Goal: Task Accomplishment & Management: Manage account settings

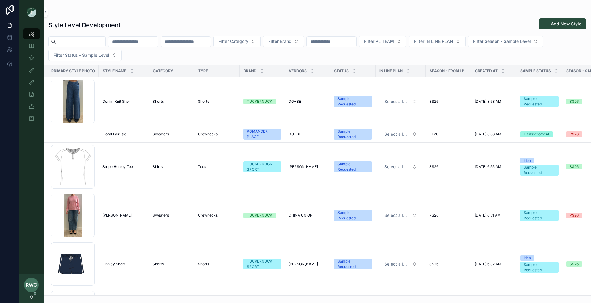
click at [189, 41] on input "text" at bounding box center [186, 41] width 50 height 8
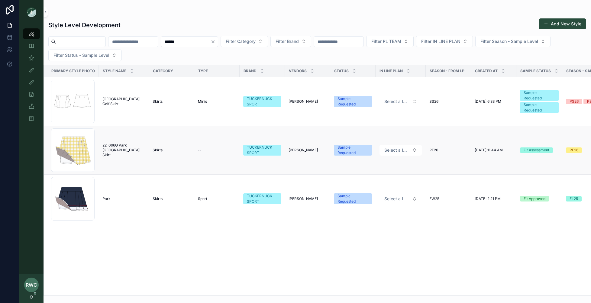
type input "******"
click at [111, 149] on span "22-096G Park [GEOGRAPHIC_DATA] Skirt" at bounding box center [123, 150] width 43 height 14
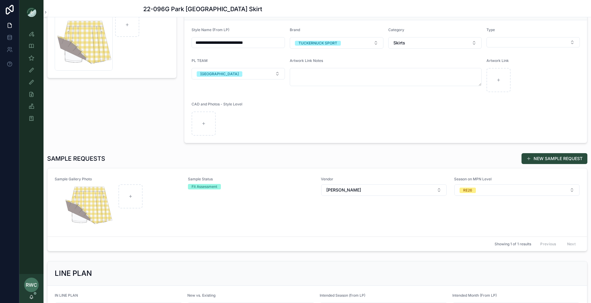
scroll to position [82, 0]
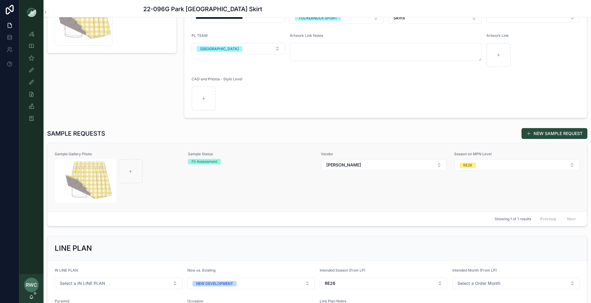
click at [199, 179] on div "Sample Status Fit Assessment" at bounding box center [251, 177] width 126 height 51
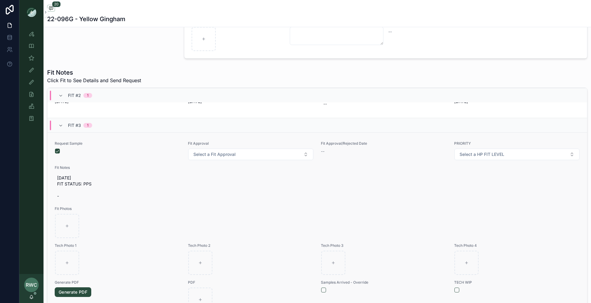
scroll to position [499, 0]
click at [57, 147] on button "button" at bounding box center [57, 149] width 5 height 5
click at [83, 181] on span "[DATE] FIT STATUS: PPS -" at bounding box center [317, 186] width 520 height 24
click at [88, 181] on span "[DATE] FIT STATUS: PPS -" at bounding box center [317, 186] width 520 height 24
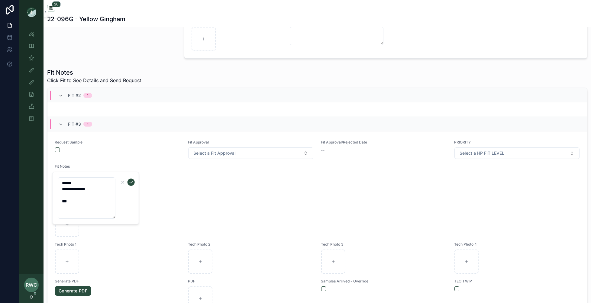
drag, startPoint x: 98, startPoint y: 190, endPoint x: 35, endPoint y: 184, distance: 63.7
click at [35, 184] on div "**********" at bounding box center [304, 151] width 571 height 303
click at [93, 191] on textarea "**********" at bounding box center [86, 197] width 57 height 41
click at [122, 181] on icon "button" at bounding box center [122, 182] width 5 height 5
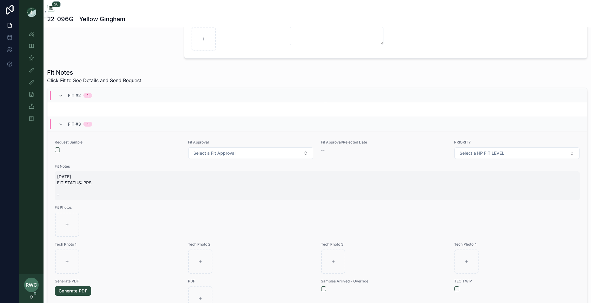
click at [85, 179] on span "[DATE] FIT STATUS: PPS -" at bounding box center [317, 186] width 520 height 24
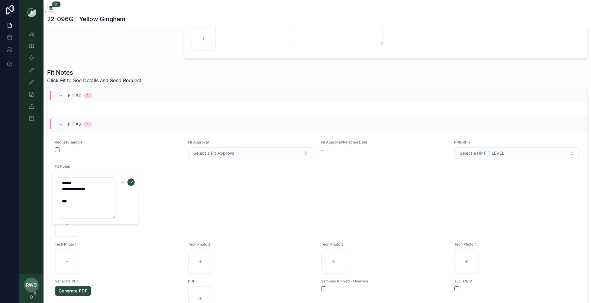
drag, startPoint x: 101, startPoint y: 191, endPoint x: 55, endPoint y: 178, distance: 48.5
click at [55, 178] on div "**********" at bounding box center [95, 198] width 87 height 53
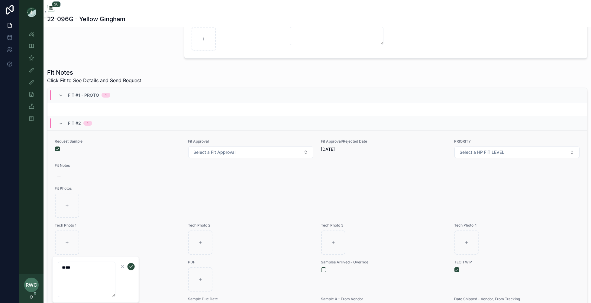
scroll to position [291, 0]
type textarea "*"
click at [340, 152] on div "Fit Approval/Rejected Date [DATE]" at bounding box center [384, 149] width 126 height 19
click at [333, 149] on span "[DATE]" at bounding box center [384, 150] width 126 height 6
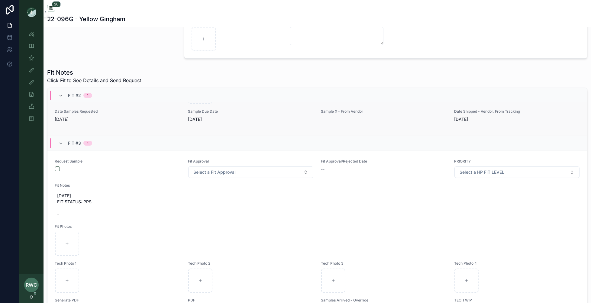
scroll to position [494, 0]
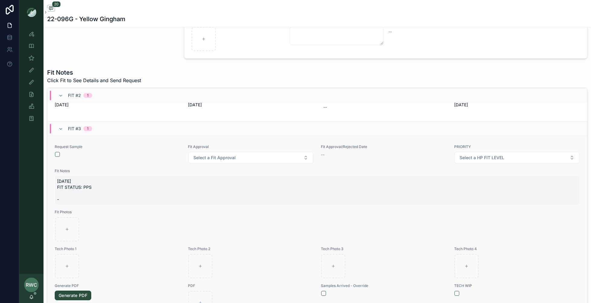
click at [78, 184] on span "[DATE] FIT STATUS: PPS -" at bounding box center [317, 190] width 520 height 24
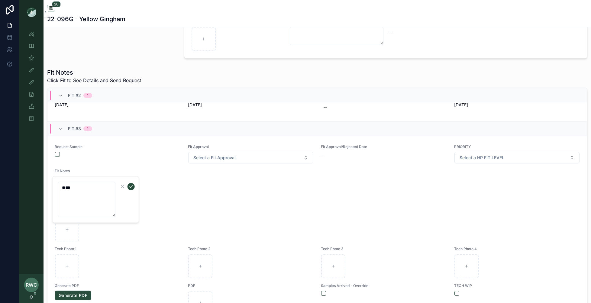
click at [90, 196] on textarea "*" at bounding box center [86, 199] width 57 height 35
click at [82, 184] on textarea "*" at bounding box center [86, 199] width 57 height 35
click at [76, 192] on textarea "*" at bounding box center [86, 199] width 57 height 35
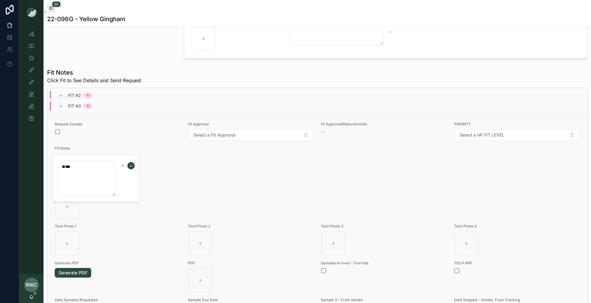
scroll to position [517, 0]
click at [129, 228] on span "Tech Photo 1" at bounding box center [118, 225] width 126 height 5
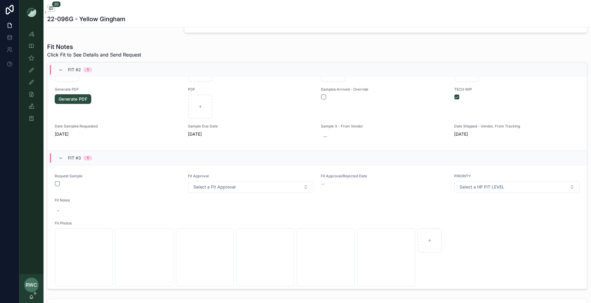
scroll to position [444, 0]
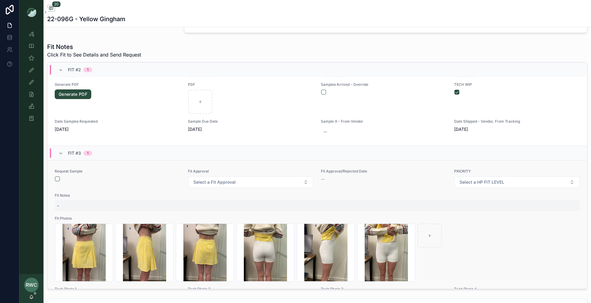
click at [70, 204] on span "-" at bounding box center [317, 206] width 520 height 6
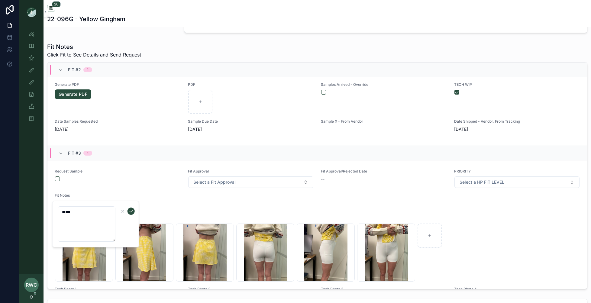
click at [80, 215] on textarea "*" at bounding box center [86, 223] width 57 height 35
click at [80, 210] on textarea "*" at bounding box center [86, 223] width 57 height 35
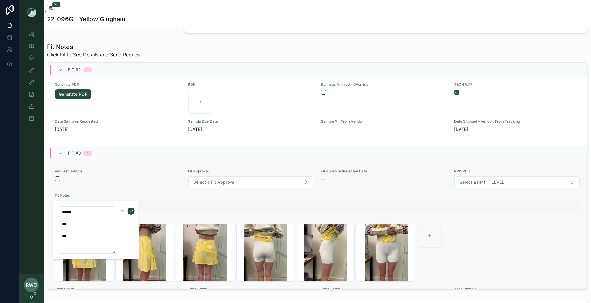
type textarea "****** *** *"
click at [267, 207] on span "-" at bounding box center [317, 206] width 520 height 6
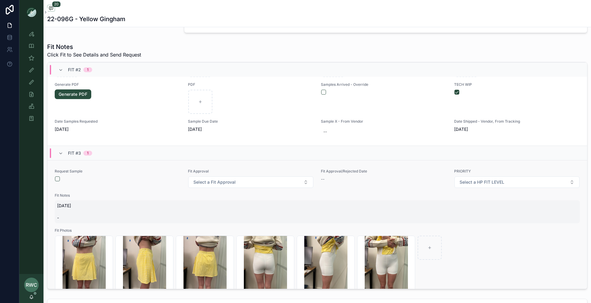
scroll to position [477, 0]
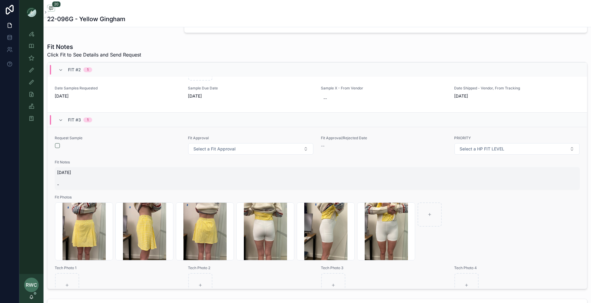
click at [72, 176] on span "[DATE] -" at bounding box center [317, 178] width 520 height 18
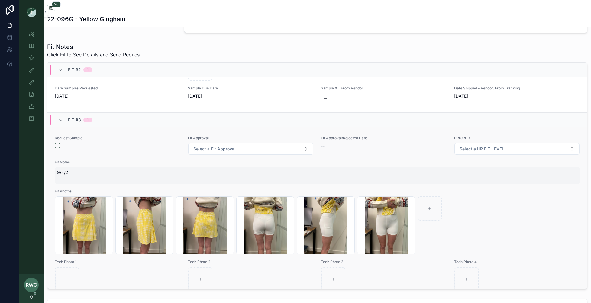
click at [72, 172] on span "9/4/2 -" at bounding box center [317, 175] width 520 height 12
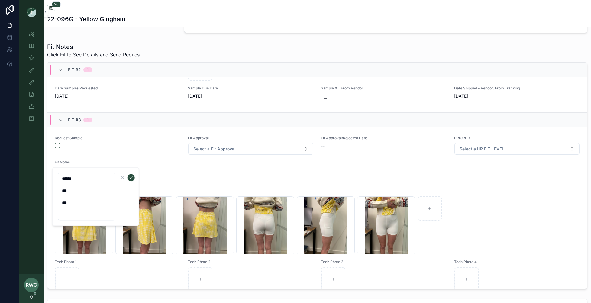
click at [84, 188] on textarea "****** *** *" at bounding box center [86, 196] width 57 height 47
click at [131, 176] on icon "submit" at bounding box center [131, 177] width 5 height 5
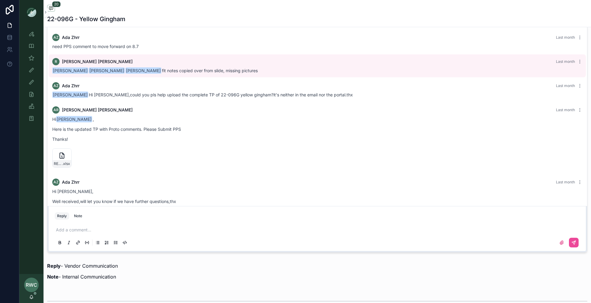
scroll to position [553, 0]
click at [31, 35] on icon "scrollable content" at bounding box center [31, 34] width 6 height 6
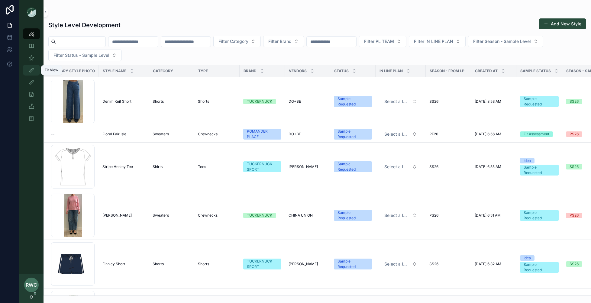
click at [31, 71] on icon "scrollable content" at bounding box center [31, 70] width 6 height 6
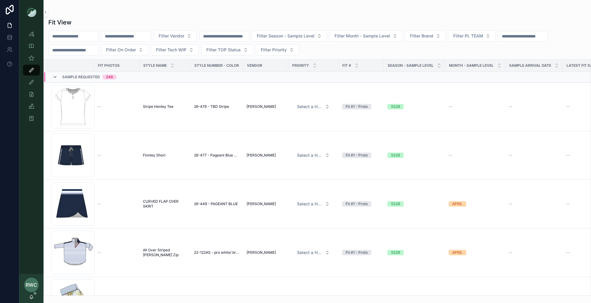
click at [54, 75] on icon at bounding box center [55, 77] width 5 height 5
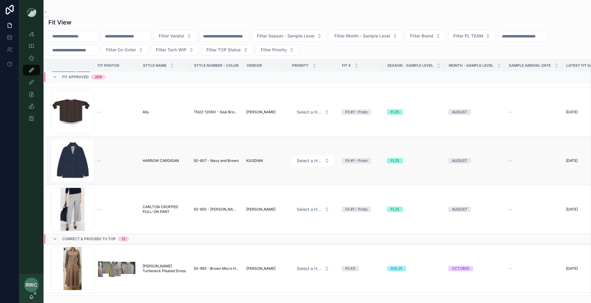
scroll to position [10218, 0]
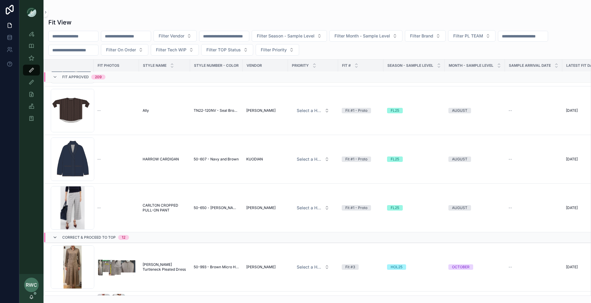
click at [55, 235] on icon at bounding box center [55, 237] width 5 height 5
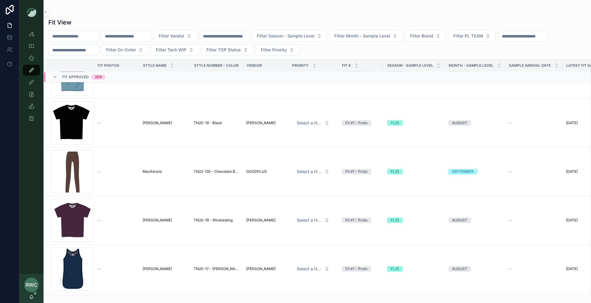
scroll to position [9506, 0]
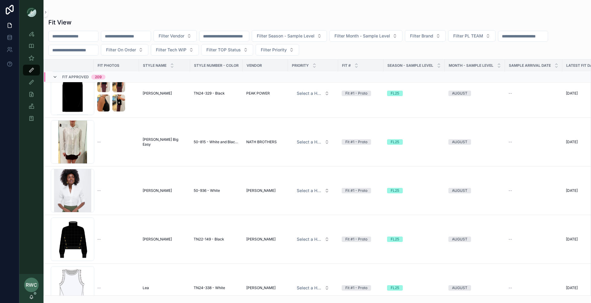
click at [54, 76] on icon at bounding box center [55, 77] width 5 height 5
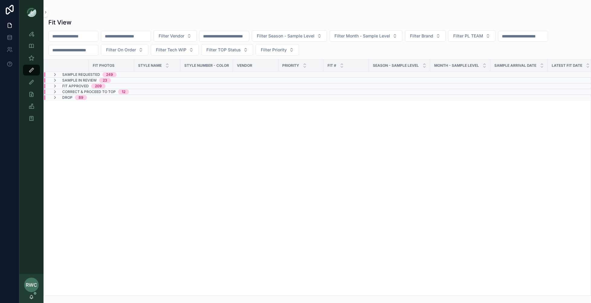
scroll to position [0, 0]
click at [56, 79] on icon at bounding box center [55, 80] width 5 height 5
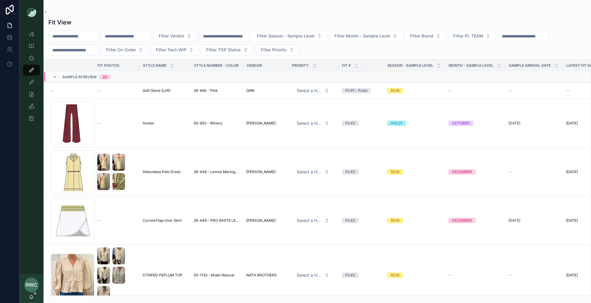
scroll to position [406, 0]
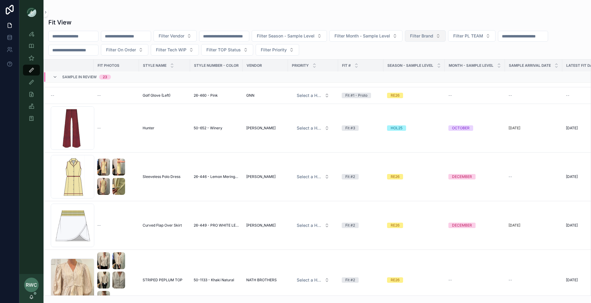
click at [440, 40] on button "Filter Brand" at bounding box center [425, 35] width 41 height 11
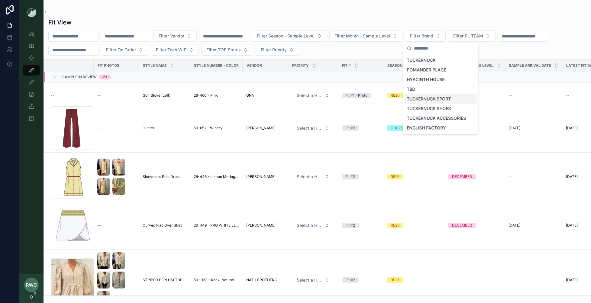
click at [439, 98] on div "TUCKERNUCK SPORT" at bounding box center [440, 99] width 72 height 10
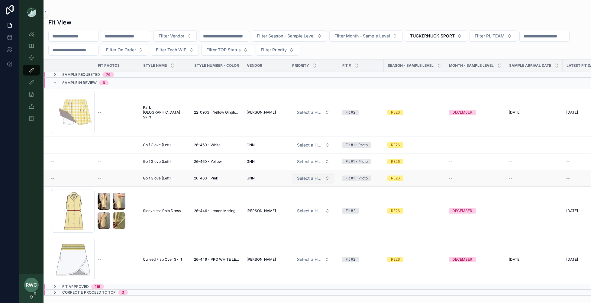
scroll to position [4, 0]
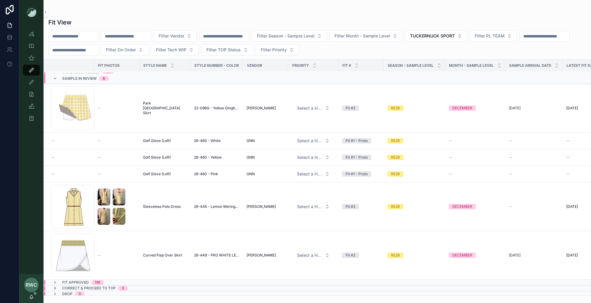
click at [56, 286] on icon at bounding box center [55, 288] width 5 height 5
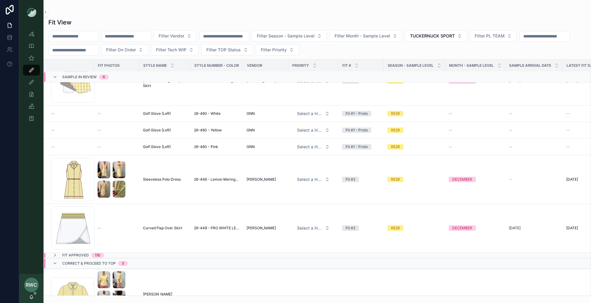
scroll to position [0, 0]
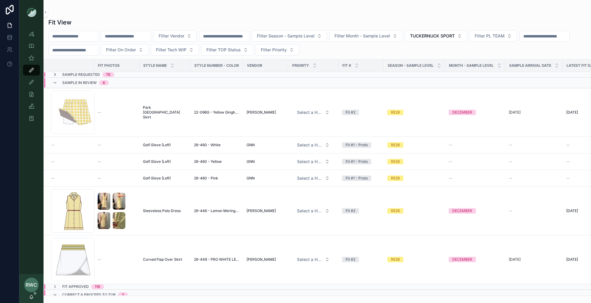
click at [56, 73] on icon at bounding box center [55, 74] width 5 height 5
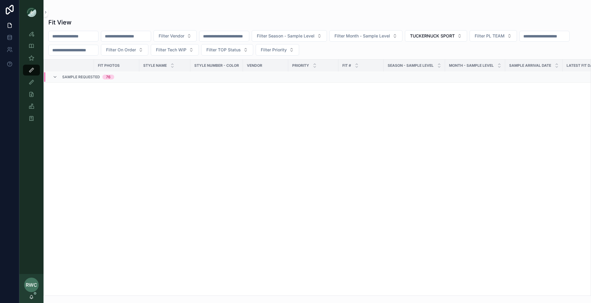
scroll to position [1618, 0]
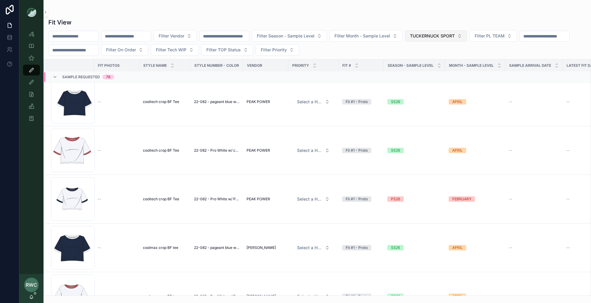
click at [455, 34] on span "TUCKERNUCK SPORT" at bounding box center [432, 36] width 45 height 6
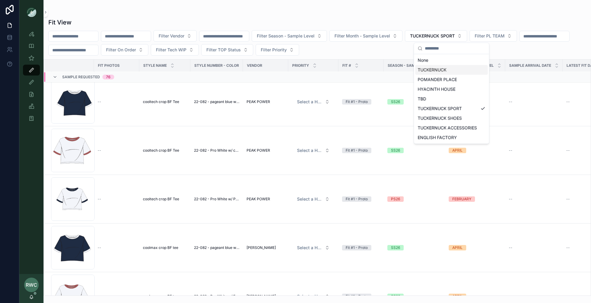
click at [447, 70] on div "TUCKERNUCK" at bounding box center [451, 70] width 72 height 10
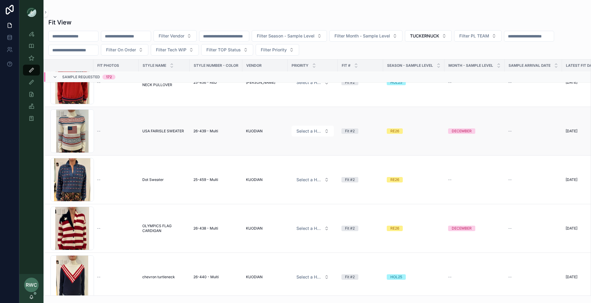
scroll to position [1928, 1]
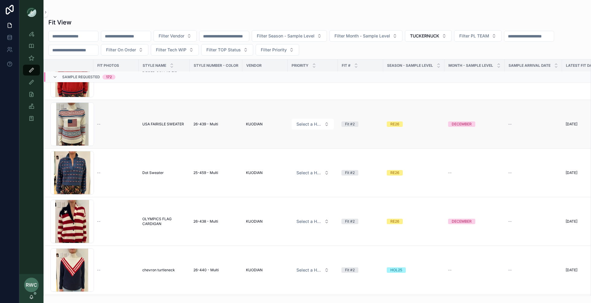
click at [116, 127] on td "--" at bounding box center [115, 124] width 45 height 49
click at [79, 124] on div "Screenshot-2025-08-11-112759 .png" at bounding box center [71, 123] width 43 height 43
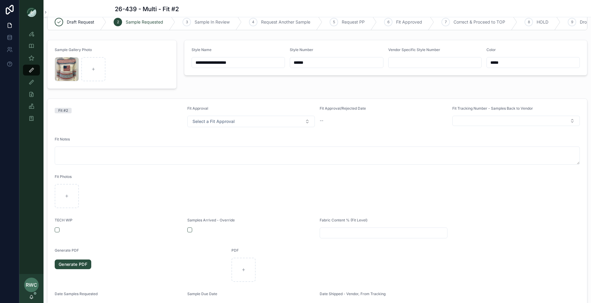
scroll to position [8, 0]
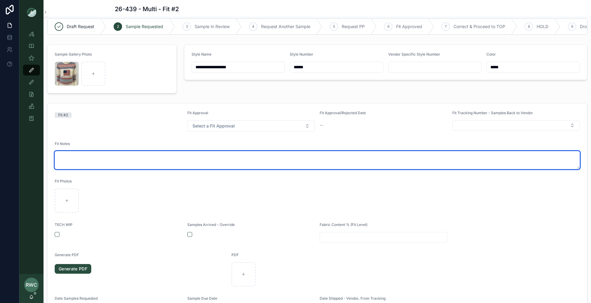
click at [95, 156] on textarea at bounding box center [317, 160] width 525 height 18
type textarea "*"
type textarea "******"
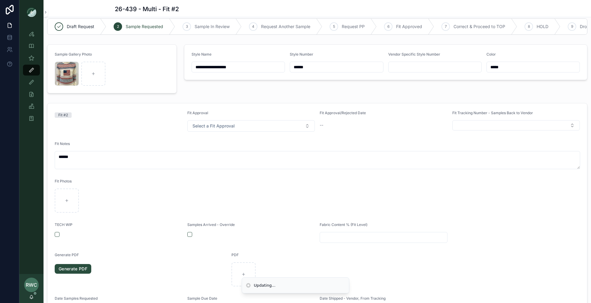
click at [133, 124] on div "Fit #2" at bounding box center [119, 121] width 128 height 21
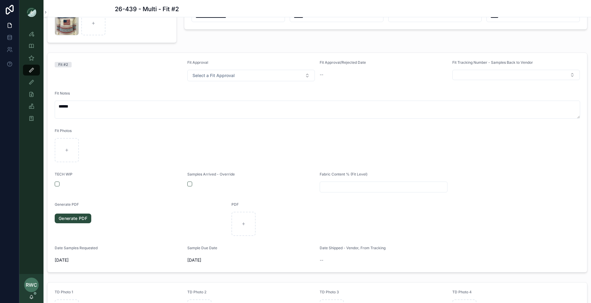
scroll to position [68, 0]
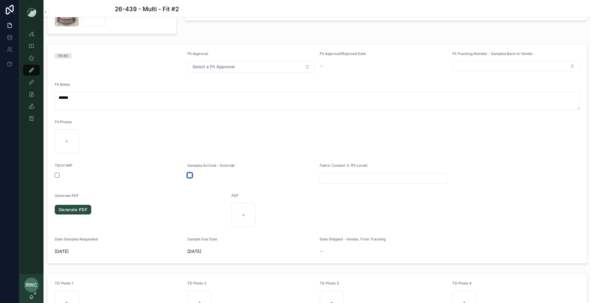
click at [188, 175] on button "button" at bounding box center [189, 175] width 5 height 5
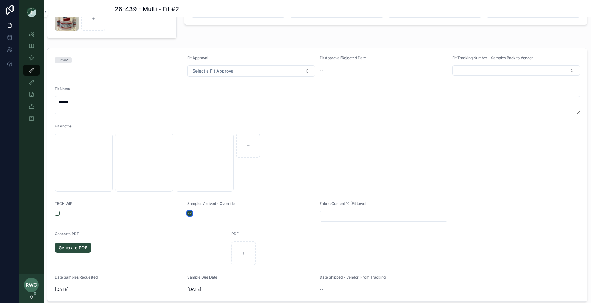
scroll to position [56, 0]
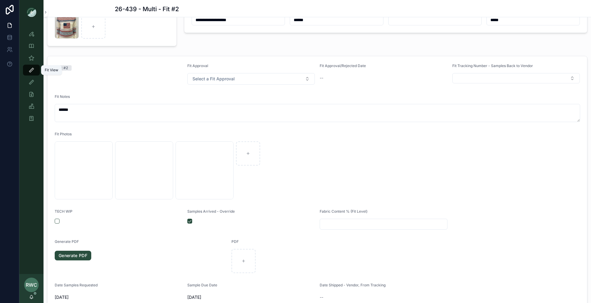
click at [30, 70] on icon "scrollable content" at bounding box center [31, 70] width 6 height 6
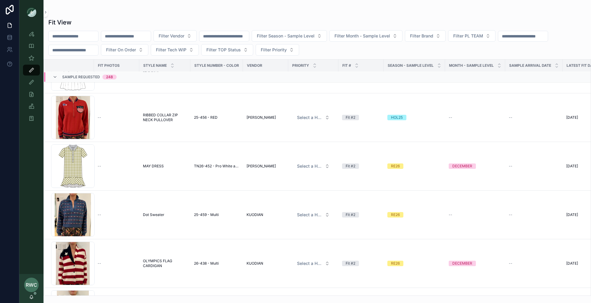
scroll to position [5227, 0]
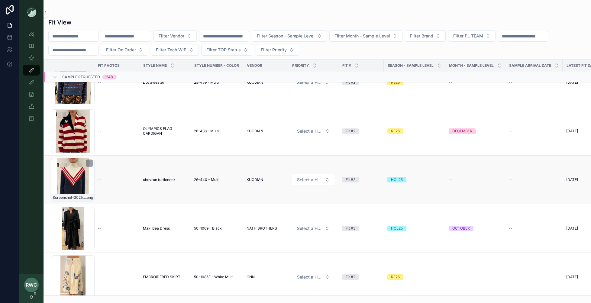
click at [84, 179] on div "Screenshot-2025-08-11-112713 .png" at bounding box center [72, 179] width 43 height 43
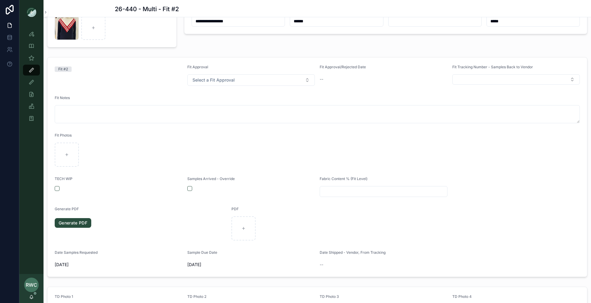
scroll to position [57, 0]
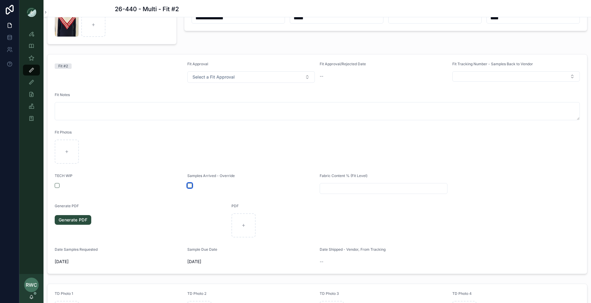
click at [189, 185] on button "button" at bounding box center [189, 185] width 5 height 5
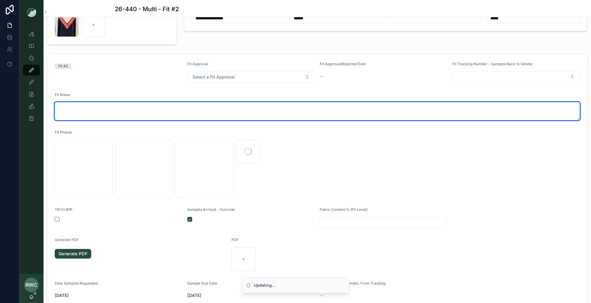
click at [116, 106] on textarea at bounding box center [317, 111] width 525 height 18
type textarea "******"
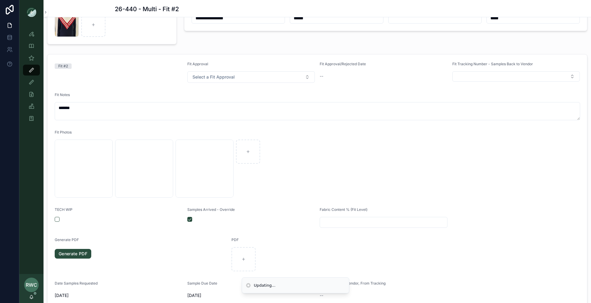
click at [141, 77] on div "Fit #2" at bounding box center [119, 72] width 128 height 21
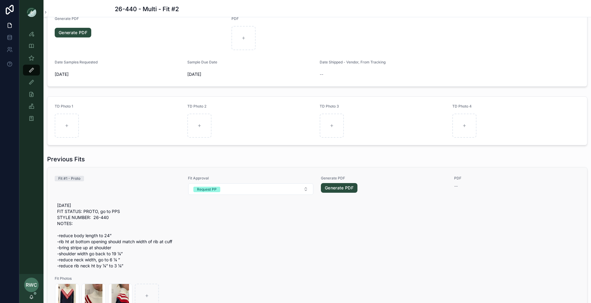
scroll to position [115, 0]
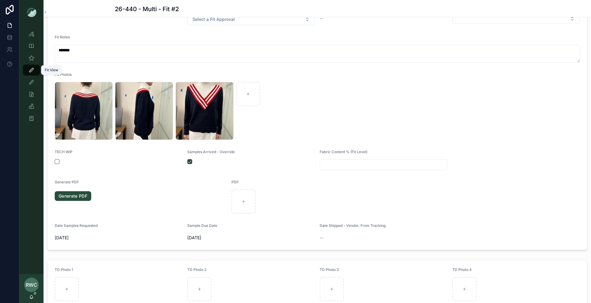
click at [32, 68] on icon "scrollable content" at bounding box center [31, 70] width 6 height 6
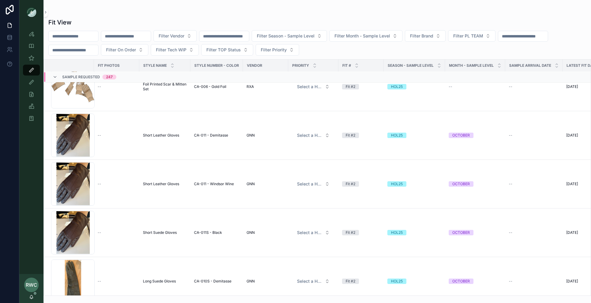
scroll to position [5758, 0]
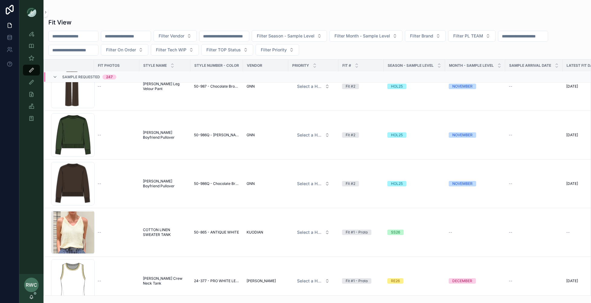
click at [80, 38] on input "text" at bounding box center [74, 36] width 50 height 8
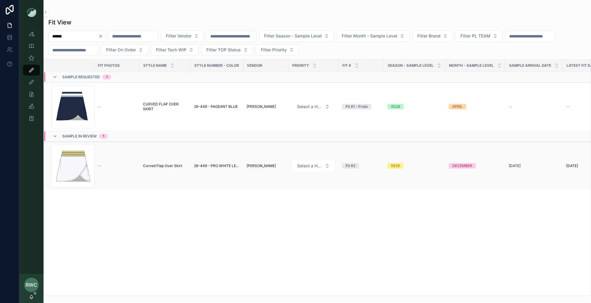
type input "******"
click at [156, 160] on td "Curved Flap Over Skirt Curved Flap Over Skirt" at bounding box center [164, 166] width 51 height 49
click at [158, 164] on span "Curved Flap Over Skirt" at bounding box center [162, 165] width 39 height 5
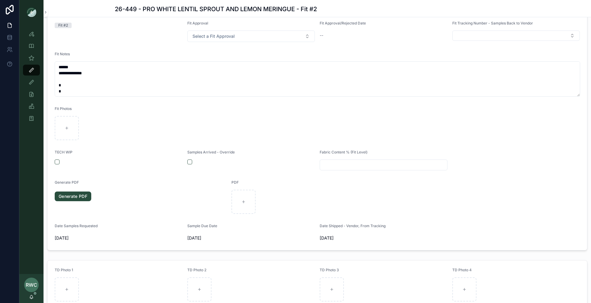
scroll to position [109, 0]
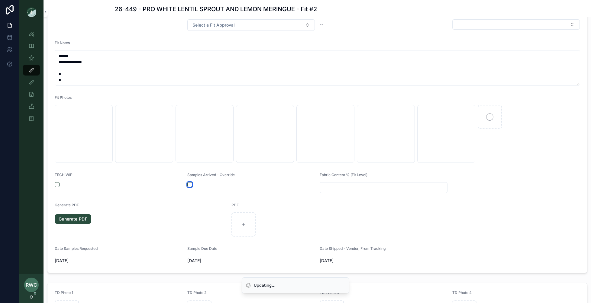
click at [191, 183] on button "button" at bounding box center [189, 184] width 5 height 5
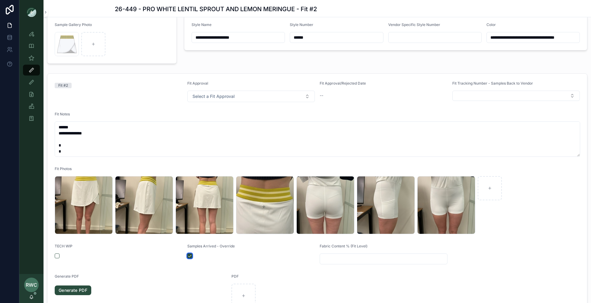
scroll to position [0, 0]
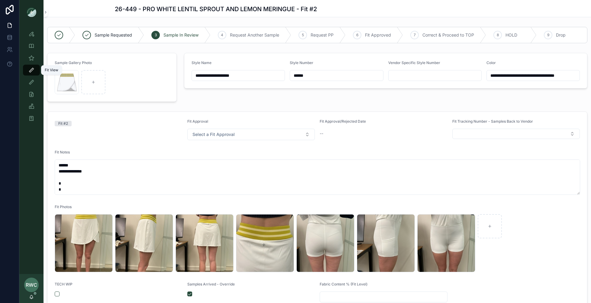
click at [32, 70] on icon "scrollable content" at bounding box center [31, 70] width 6 height 6
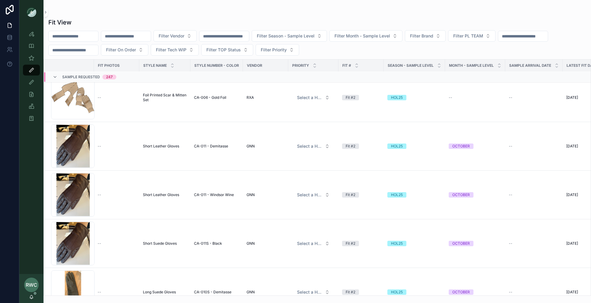
scroll to position [5806, 0]
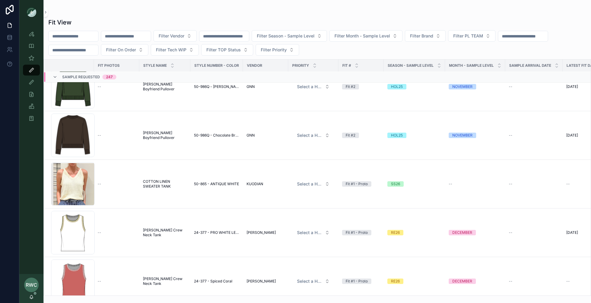
click at [133, 37] on input "text" at bounding box center [126, 36] width 50 height 8
type input "******"
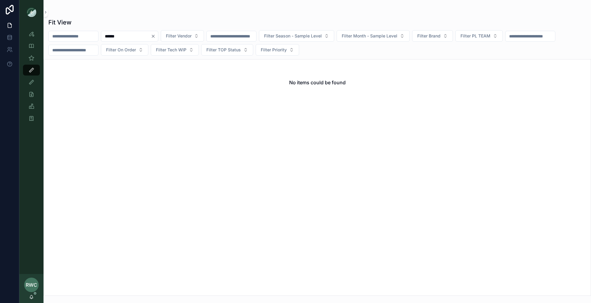
click at [156, 36] on icon "Clear" at bounding box center [153, 36] width 5 height 5
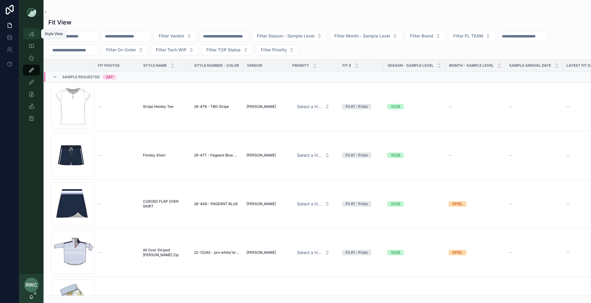
click at [30, 34] on icon "scrollable content" at bounding box center [31, 34] width 6 height 6
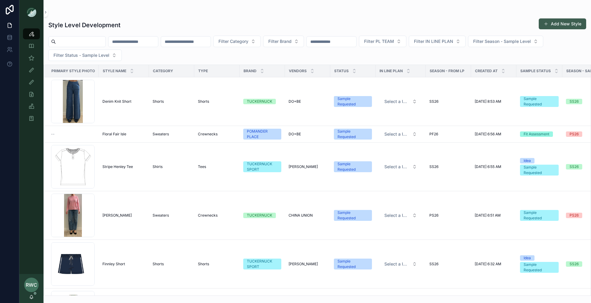
click at [564, 24] on button "Add New Style" at bounding box center [561, 23] width 47 height 11
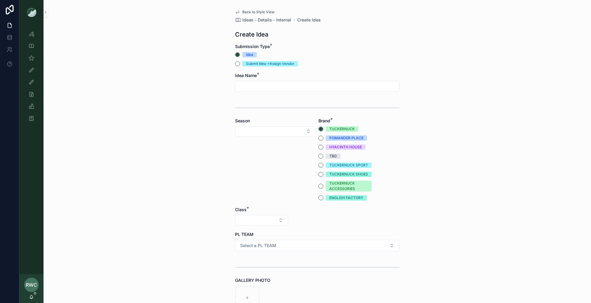
click at [250, 87] on input "text" at bounding box center [317, 86] width 164 height 8
type input "**********"
click at [320, 165] on button "TUCKERNUCK SPORT" at bounding box center [320, 165] width 5 height 5
click at [258, 130] on button "Select Button" at bounding box center [275, 131] width 81 height 10
click at [252, 232] on div "SS26" at bounding box center [275, 232] width 78 height 10
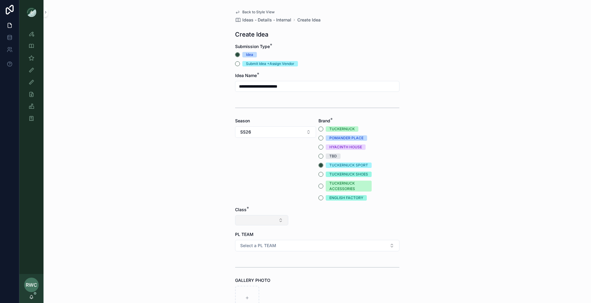
click at [250, 218] on button "Select Button" at bounding box center [261, 220] width 53 height 10
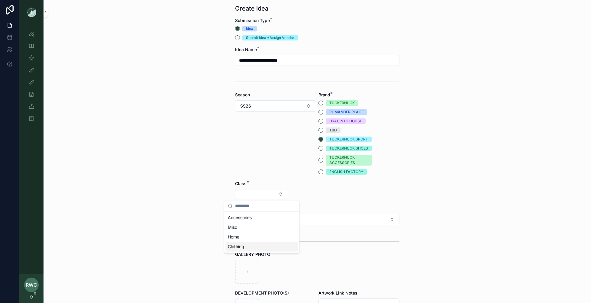
click at [246, 244] on div "Clothing" at bounding box center [261, 247] width 72 height 10
click at [321, 192] on button "Select Button" at bounding box center [317, 194] width 53 height 10
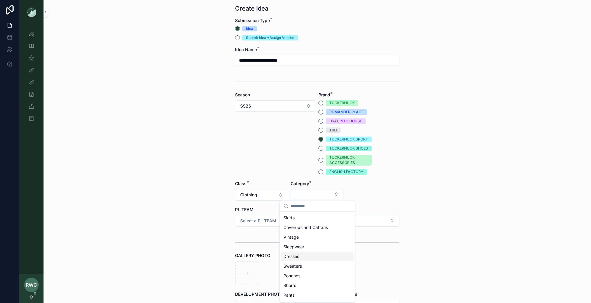
click at [303, 255] on div "Dresses" at bounding box center [317, 257] width 72 height 10
click at [361, 193] on button "Select Button" at bounding box center [372, 194] width 53 height 10
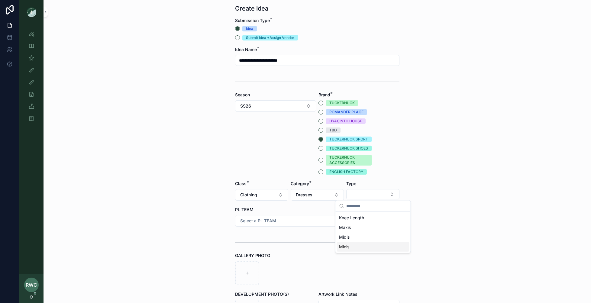
click at [349, 246] on span "Minis" at bounding box center [344, 247] width 10 height 6
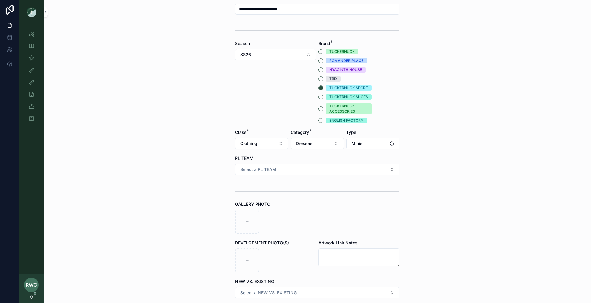
scroll to position [85, 0]
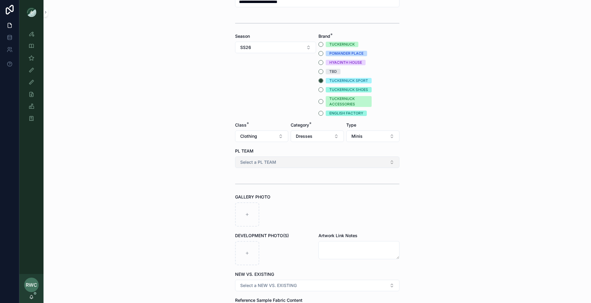
click at [279, 164] on button "Select a PL TEAM" at bounding box center [317, 161] width 164 height 11
click at [261, 195] on div "[GEOGRAPHIC_DATA]" at bounding box center [316, 195] width 161 height 9
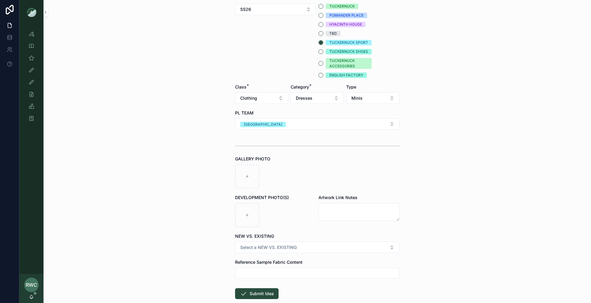
scroll to position [140, 0]
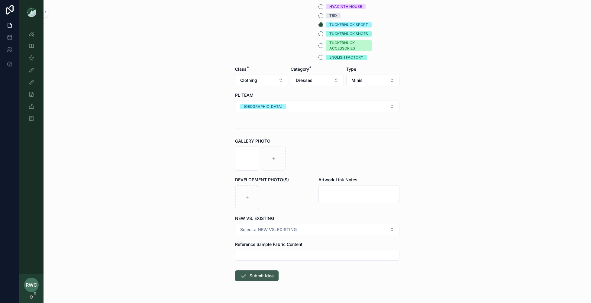
click at [255, 273] on button "Submit Idea" at bounding box center [256, 275] width 43 height 11
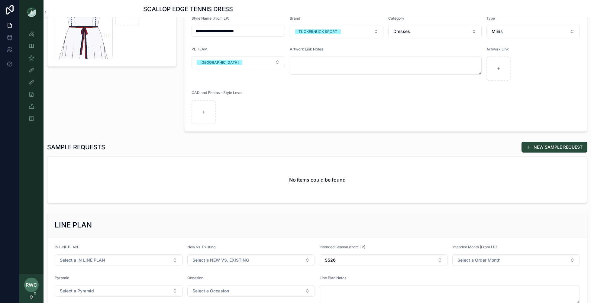
scroll to position [117, 0]
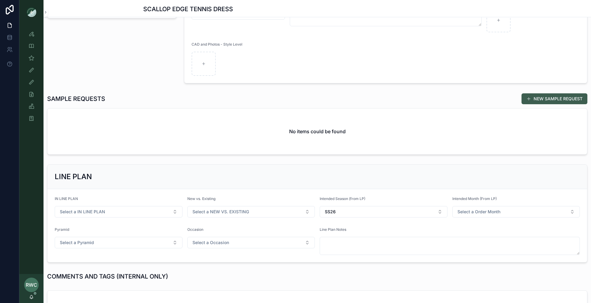
click at [540, 98] on button "NEW SAMPLE REQUEST" at bounding box center [554, 98] width 66 height 11
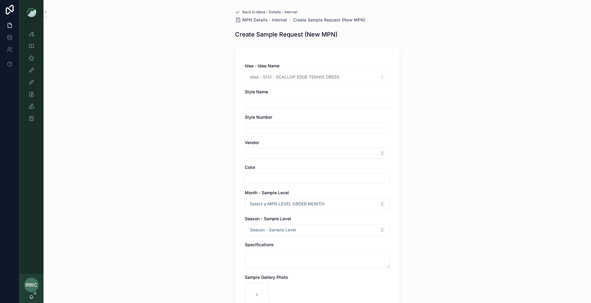
click at [271, 102] on input "text" at bounding box center [317, 102] width 144 height 8
click at [269, 102] on input "text" at bounding box center [317, 102] width 144 height 8
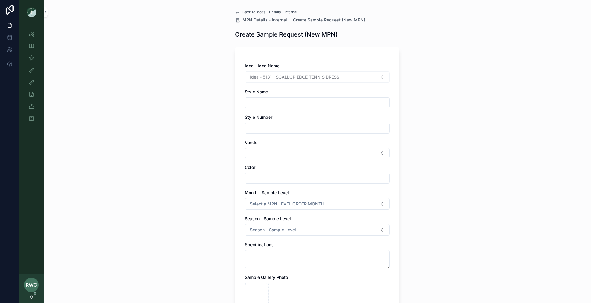
click at [275, 75] on div "Idea - 5131 - SCALLOP EDGE TENNIS DRESS" at bounding box center [317, 76] width 145 height 11
click at [337, 76] on div "Idea - 5131 - SCALLOP EDGE TENNIS DRESS" at bounding box center [317, 76] width 145 height 11
click at [276, 98] on div at bounding box center [317, 102] width 145 height 11
click at [267, 106] on input "text" at bounding box center [317, 102] width 144 height 8
type input "**********"
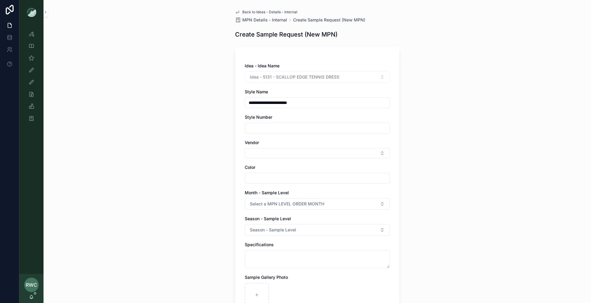
click at [262, 127] on input "text" at bounding box center [317, 128] width 144 height 8
type input "******"
click at [251, 153] on button "Select Button" at bounding box center [317, 153] width 145 height 10
type input "*******"
click at [258, 188] on span "[PERSON_NAME]" at bounding box center [266, 186] width 35 height 6
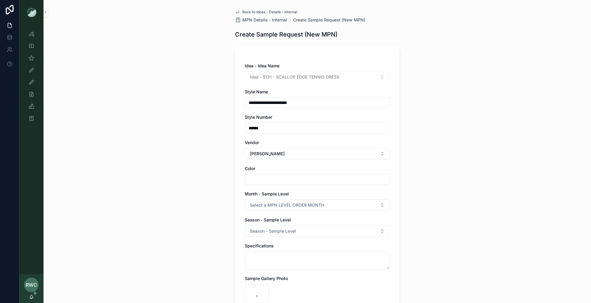
click at [252, 183] on input "text" at bounding box center [317, 179] width 144 height 8
type input "*********"
click at [195, 194] on div "**********" at bounding box center [316, 151] width 547 height 303
click at [282, 201] on button "Select a MPN LEVEL ORDER MONTH" at bounding box center [317, 204] width 145 height 11
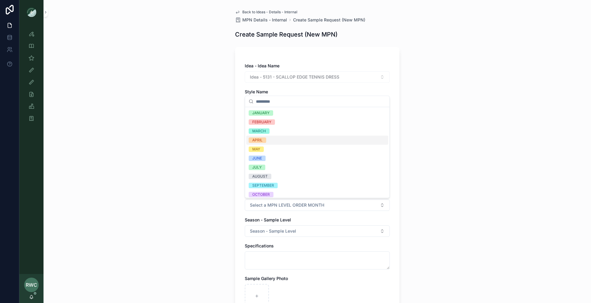
click at [275, 139] on div "APRIL" at bounding box center [317, 140] width 142 height 9
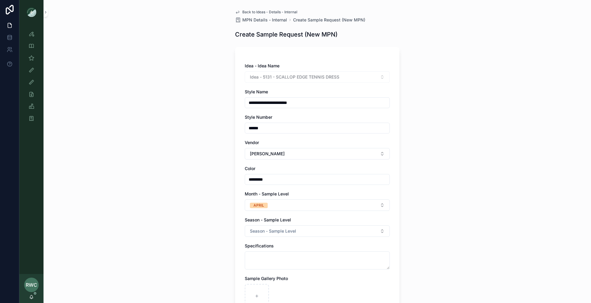
click at [197, 207] on div "**********" at bounding box center [316, 151] width 547 height 303
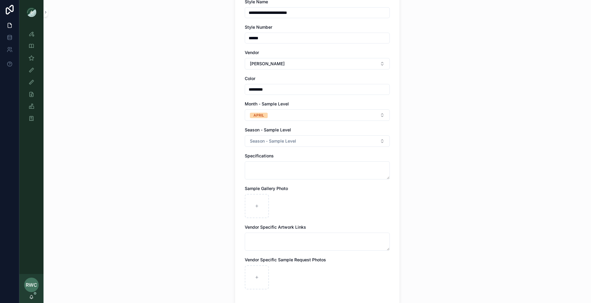
scroll to position [150, 0]
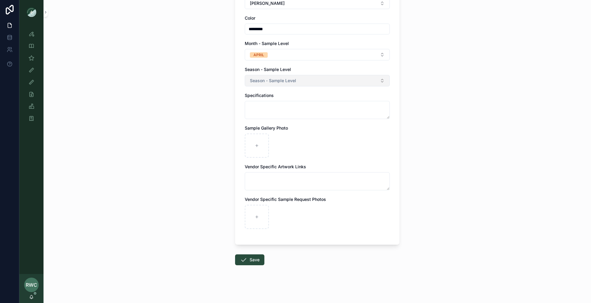
click at [289, 82] on span "Season - Sample Level" at bounding box center [273, 81] width 46 height 6
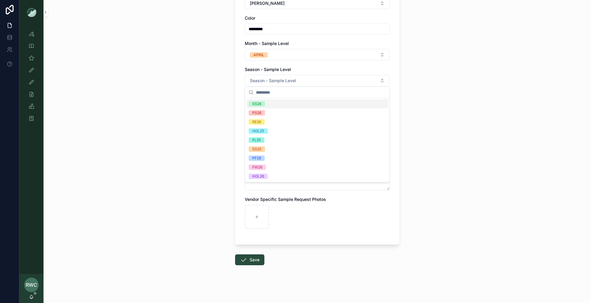
click at [280, 105] on div "SS26" at bounding box center [317, 103] width 142 height 9
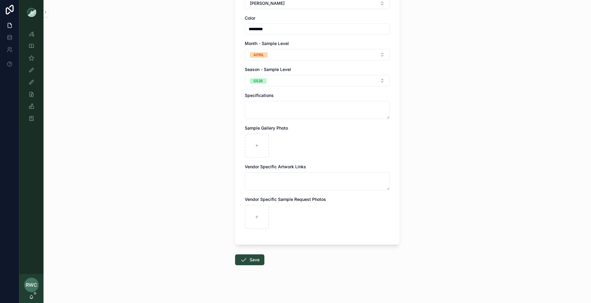
click at [199, 124] on div "**********" at bounding box center [316, 1] width 547 height 303
click at [250, 261] on button "Save" at bounding box center [249, 259] width 29 height 11
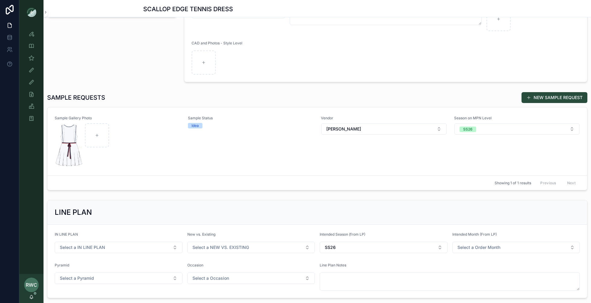
scroll to position [62, 0]
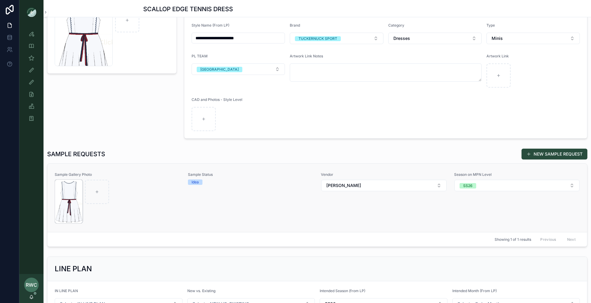
click at [75, 204] on img at bounding box center [68, 201] width 27 height 43
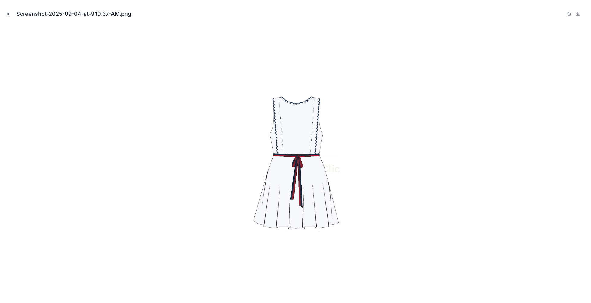
click at [6, 13] on icon "Close modal" at bounding box center [8, 14] width 4 height 4
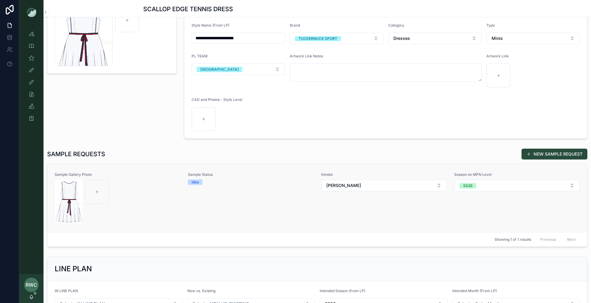
click at [226, 197] on div "Sample Status Idea" at bounding box center [251, 197] width 126 height 51
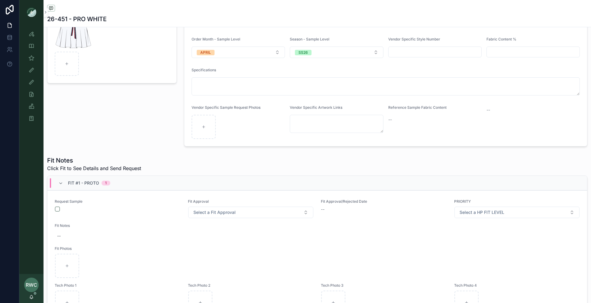
scroll to position [107, 0]
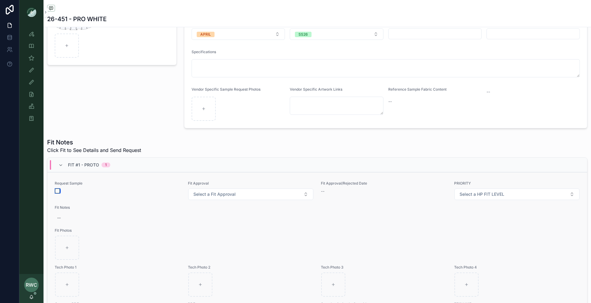
click at [57, 189] on button "button" at bounding box center [57, 190] width 5 height 5
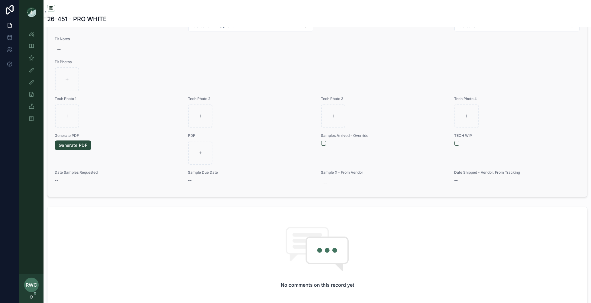
scroll to position [276, 0]
click at [324, 143] on button "button" at bounding box center [323, 142] width 5 height 5
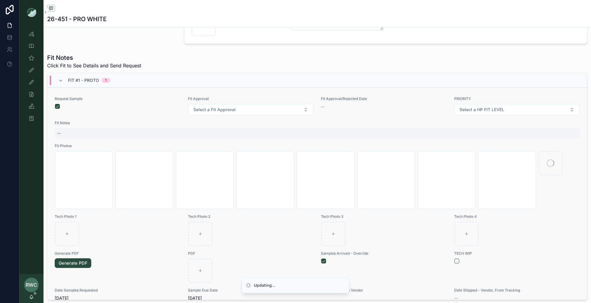
scroll to position [14, 0]
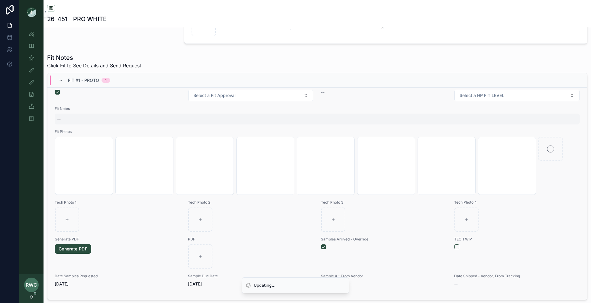
click at [68, 121] on div "--" at bounding box center [317, 119] width 525 height 11
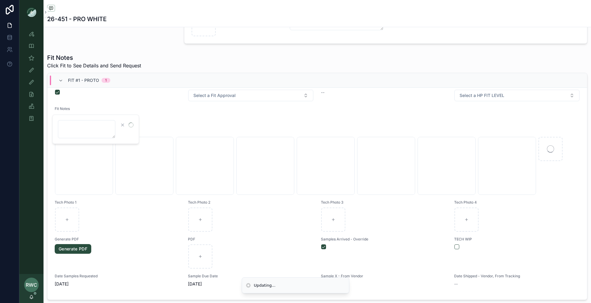
click at [70, 127] on textarea at bounding box center [86, 129] width 57 height 18
type textarea "******"
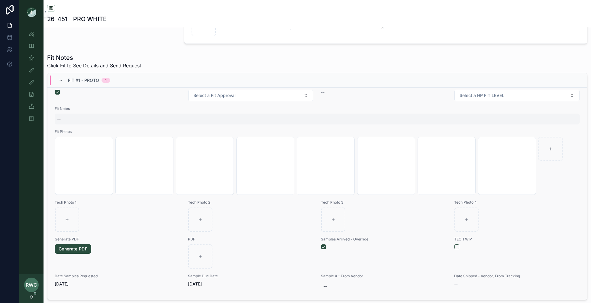
click at [71, 116] on div "--" at bounding box center [317, 119] width 525 height 11
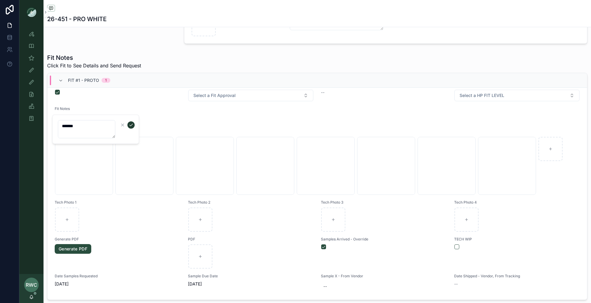
click at [132, 124] on icon "submit" at bounding box center [131, 125] width 5 height 5
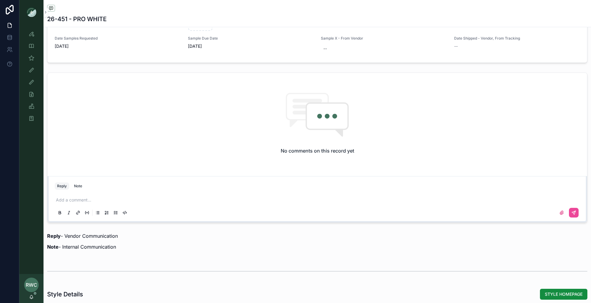
scroll to position [428, 0]
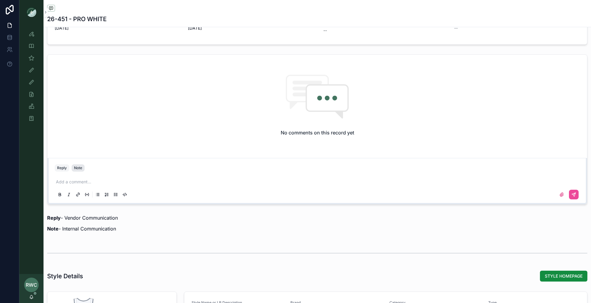
click at [76, 165] on div "Note" at bounding box center [78, 167] width 8 height 5
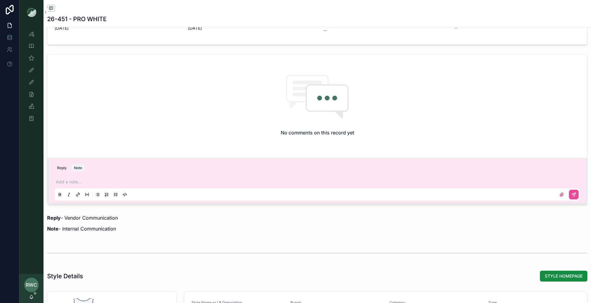
click at [72, 183] on p at bounding box center [318, 182] width 525 height 6
click at [82, 171] on span "[PERSON_NAME][EMAIL_ADDRESS][DOMAIN_NAME]" at bounding box center [120, 170] width 108 height 6
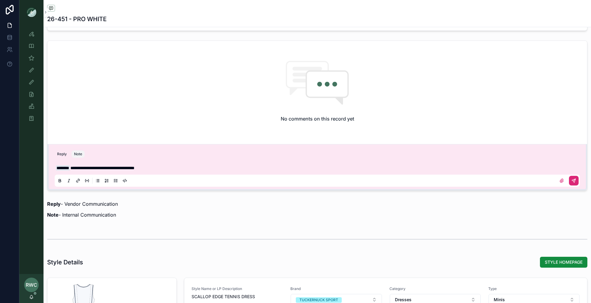
click at [573, 179] on icon at bounding box center [574, 181] width 4 height 4
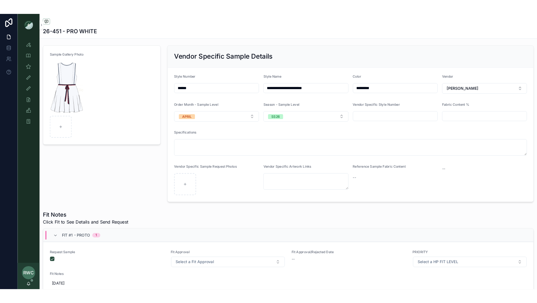
scroll to position [0, 0]
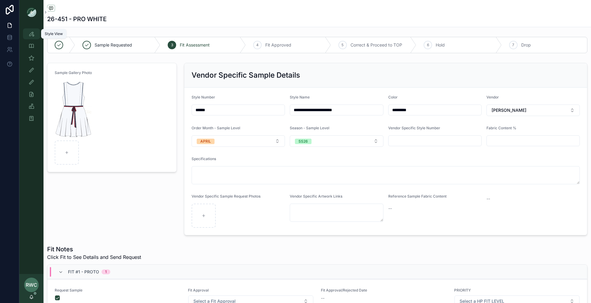
click at [31, 31] on icon "scrollable content" at bounding box center [31, 34] width 6 height 6
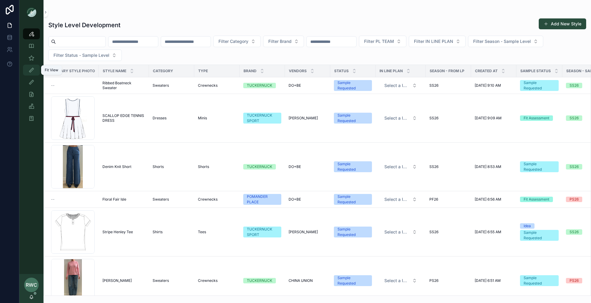
click at [31, 72] on icon "scrollable content" at bounding box center [31, 70] width 6 height 6
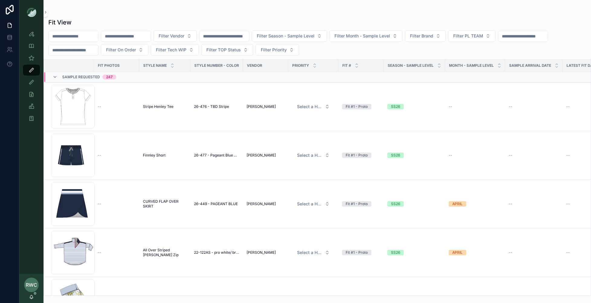
click at [116, 37] on input "text" at bounding box center [126, 36] width 50 height 8
type input "******"
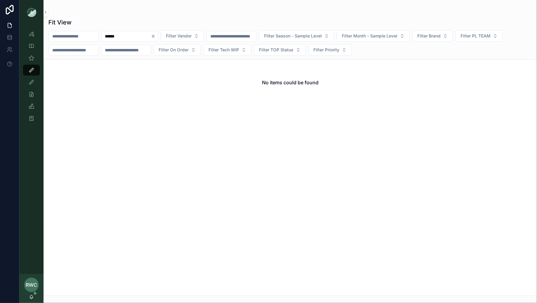
click at [156, 34] on icon "Clear" at bounding box center [153, 36] width 5 height 5
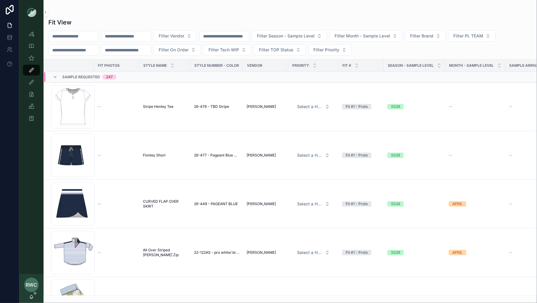
click at [84, 34] on input "text" at bounding box center [74, 36] width 50 height 8
click at [141, 38] on input "text" at bounding box center [126, 36] width 50 height 8
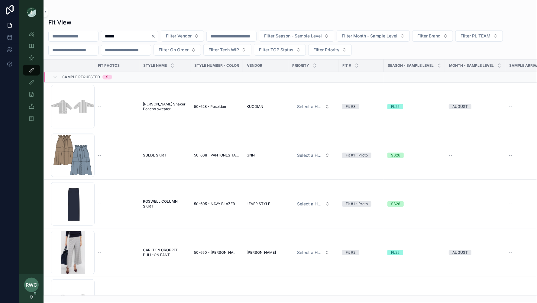
type input "******"
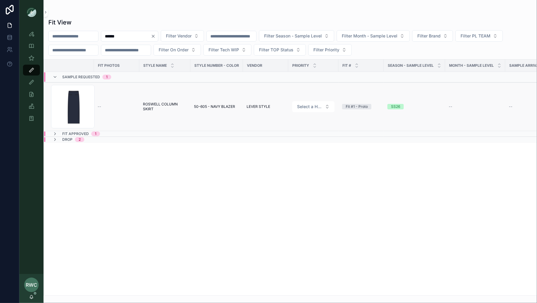
click at [140, 111] on td "ROSWELL COLUMN [PERSON_NAME] COLUMN SKIRT" at bounding box center [164, 106] width 51 height 49
click at [154, 105] on span "ROSWELL COLUMN SKIRT" at bounding box center [165, 107] width 44 height 10
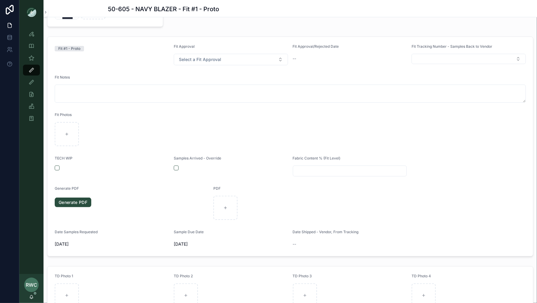
scroll to position [73, 0]
click at [176, 170] on button "button" at bounding box center [176, 170] width 5 height 5
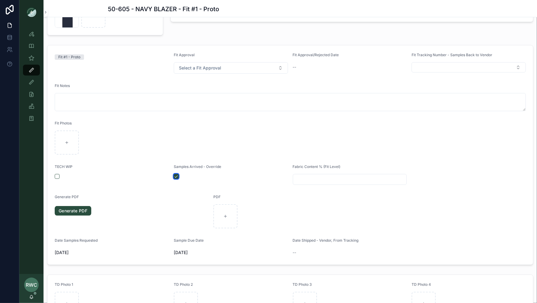
scroll to position [0, 0]
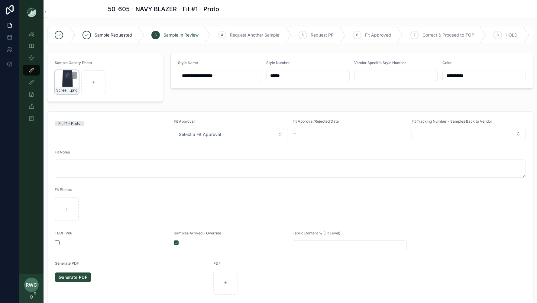
click at [59, 82] on div "Screenshot-2025-07-15-at-10.57.49-AM .png" at bounding box center [67, 82] width 24 height 24
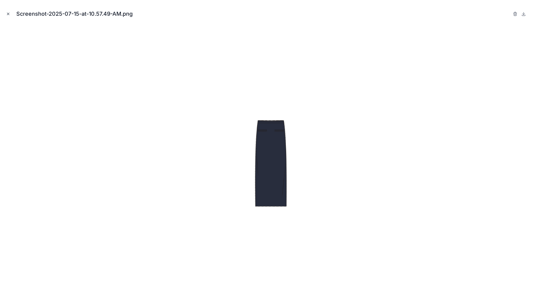
click at [8, 14] on icon "Close modal" at bounding box center [8, 14] width 4 height 4
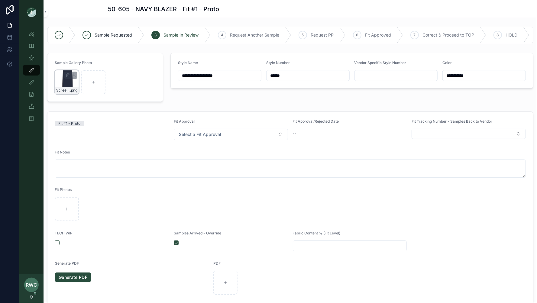
click at [67, 82] on div "Screenshot-2025-07-15-at-10.57.49-AM .png" at bounding box center [67, 82] width 24 height 24
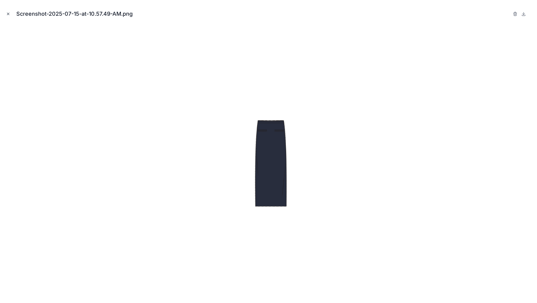
click at [5, 13] on button "Close modal" at bounding box center [8, 14] width 7 height 7
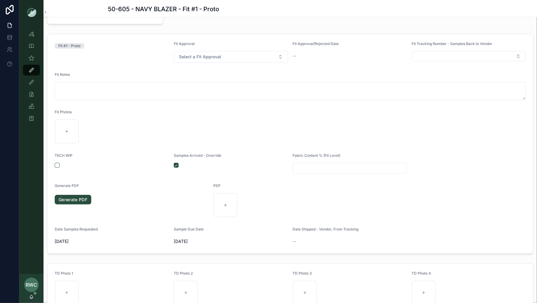
scroll to position [80, 0]
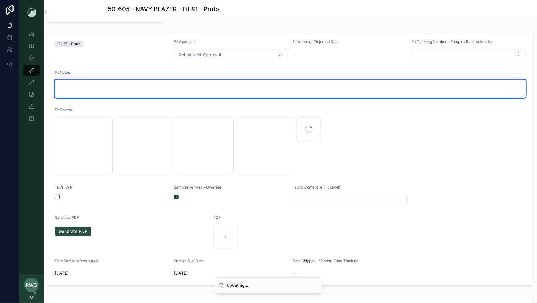
click at [120, 89] on textarea at bounding box center [290, 89] width 471 height 18
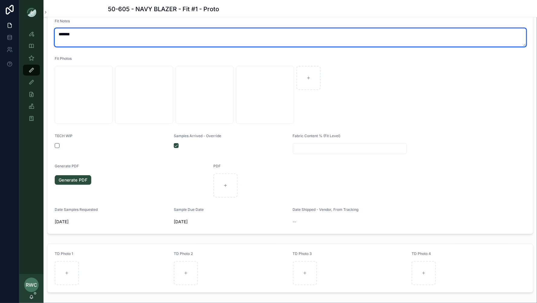
scroll to position [91, 0]
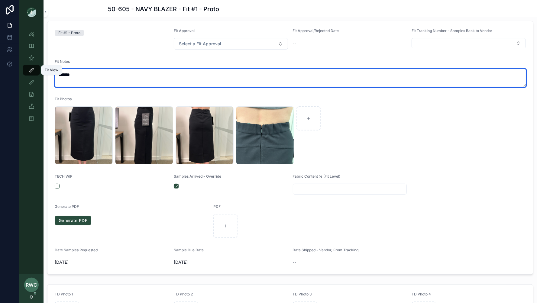
type textarea "******"
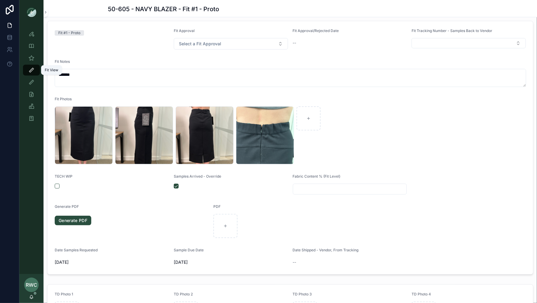
click at [33, 70] on icon "scrollable content" at bounding box center [31, 70] width 6 height 6
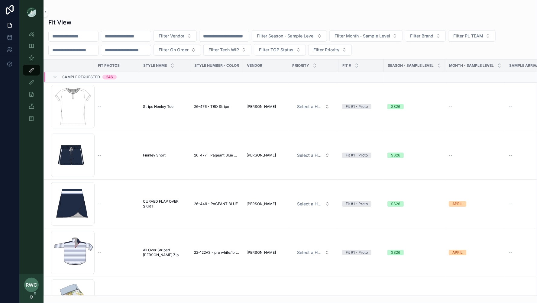
click at [130, 35] on input "text" at bounding box center [126, 36] width 50 height 8
paste input "*******"
type input "*******"
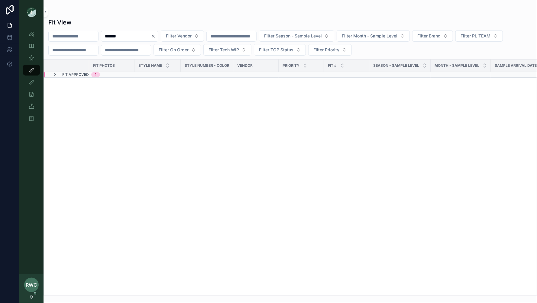
click at [142, 37] on input "*******" at bounding box center [126, 36] width 50 height 8
click at [54, 75] on icon at bounding box center [55, 74] width 5 height 5
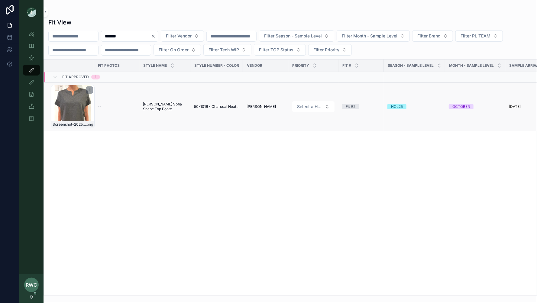
click at [82, 109] on div "Screenshot-2025-08-05-170537 .png" at bounding box center [72, 106] width 43 height 43
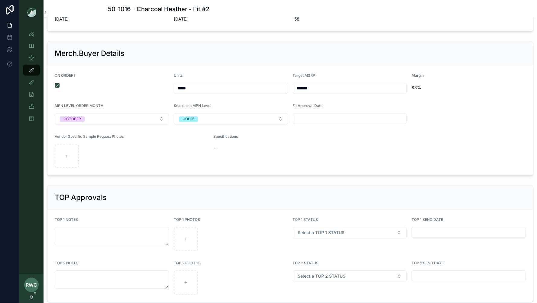
scroll to position [943, 0]
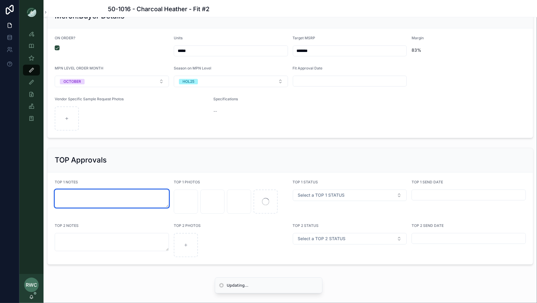
click at [73, 197] on textarea at bounding box center [112, 198] width 114 height 18
type textarea "**********"
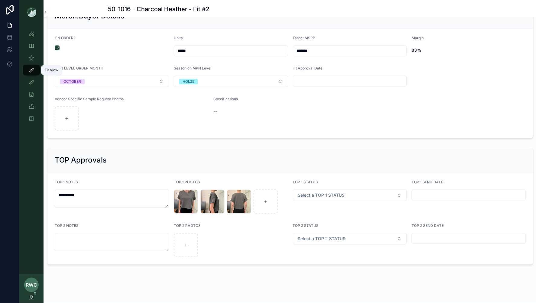
click at [30, 69] on icon "scrollable content" at bounding box center [31, 70] width 6 height 6
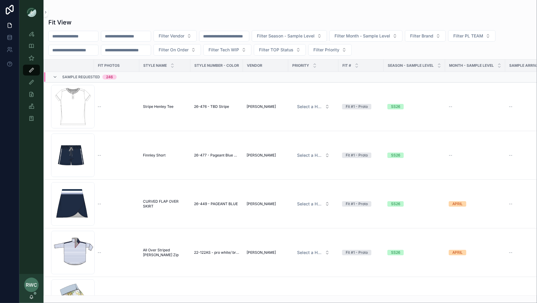
click at [128, 37] on input "text" at bounding box center [126, 36] width 50 height 8
paste input "*******"
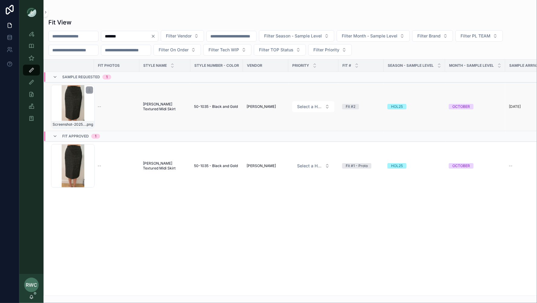
type input "*******"
click at [84, 112] on div "Screenshot-2025-08-07-162940 .png" at bounding box center [72, 106] width 43 height 43
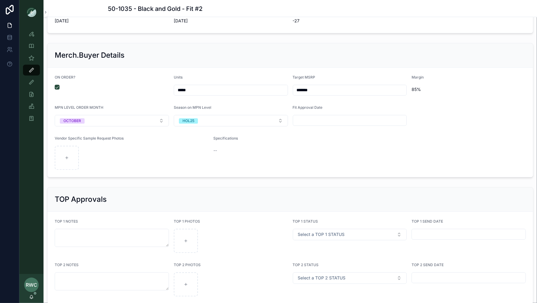
scroll to position [835, 0]
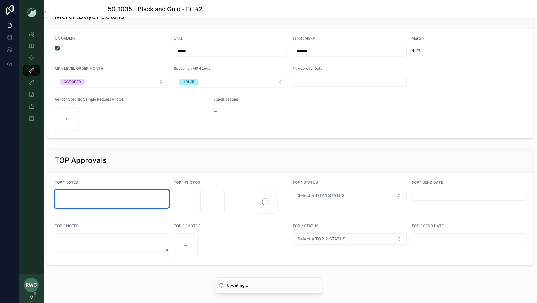
click at [78, 194] on textarea at bounding box center [112, 199] width 114 height 18
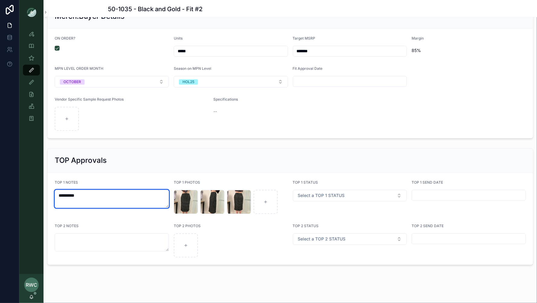
click at [149, 195] on textarea "**********" at bounding box center [112, 199] width 114 height 18
type textarea "**********"
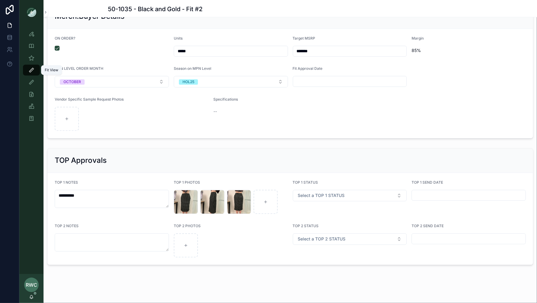
click at [30, 72] on icon "scrollable content" at bounding box center [31, 70] width 6 height 6
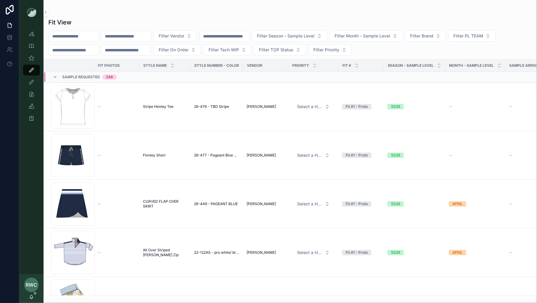
click at [145, 35] on input "text" at bounding box center [126, 36] width 50 height 8
paste input "*******"
type input "*******"
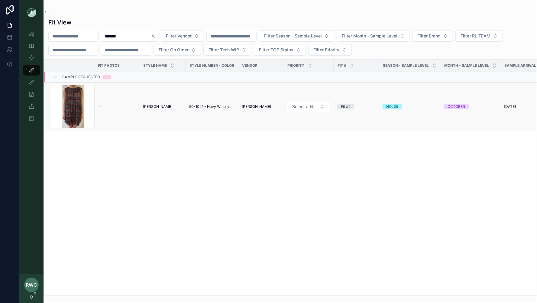
click at [140, 109] on td "[PERSON_NAME]" at bounding box center [162, 106] width 46 height 49
click at [149, 107] on span "[PERSON_NAME]" at bounding box center [157, 106] width 29 height 5
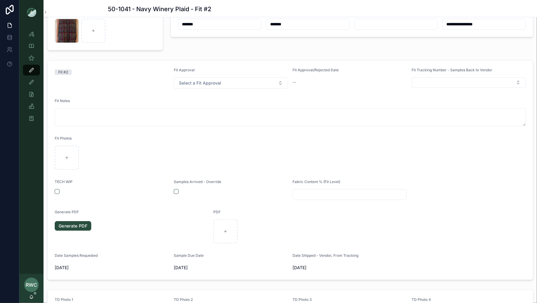
scroll to position [51, 0]
click at [176, 191] on button "button" at bounding box center [176, 191] width 5 height 5
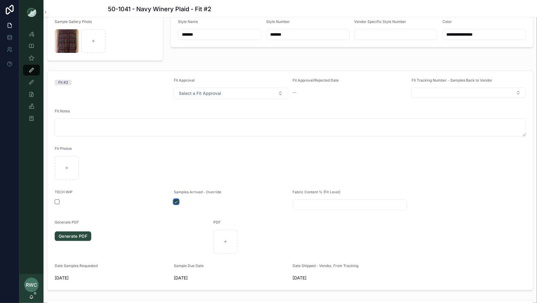
scroll to position [47, 0]
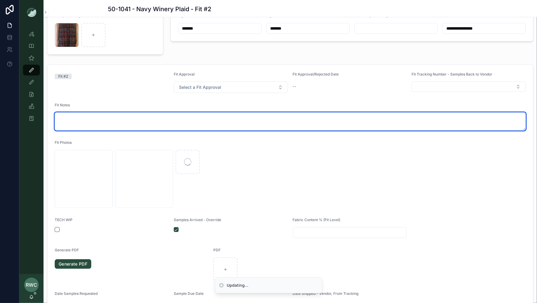
click at [79, 117] on textarea at bounding box center [290, 121] width 471 height 18
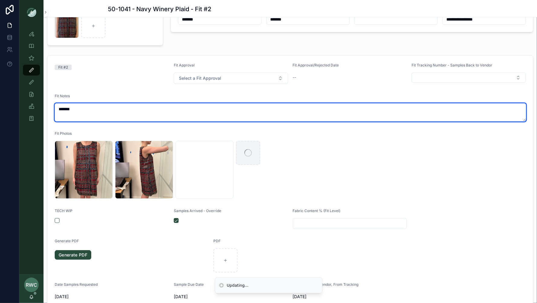
scroll to position [37, 0]
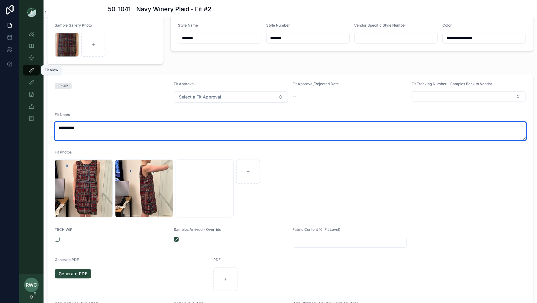
type textarea "**********"
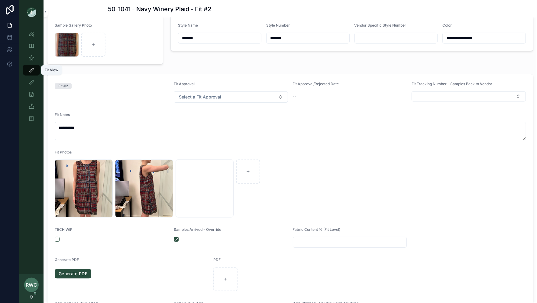
click at [32, 67] on icon "scrollable content" at bounding box center [31, 70] width 6 height 6
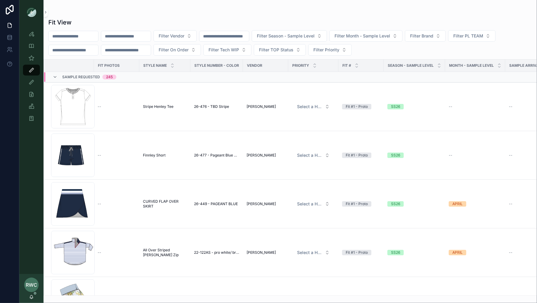
click at [134, 35] on input "text" at bounding box center [126, 36] width 50 height 8
paste input "******"
type input "******"
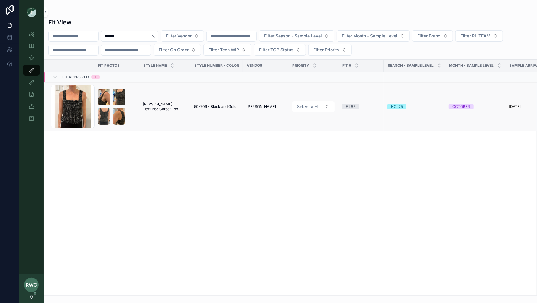
click at [120, 116] on img at bounding box center [119, 116] width 13 height 17
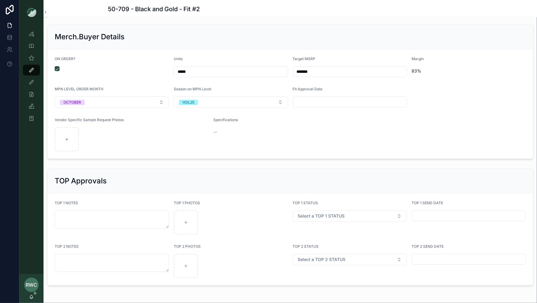
scroll to position [1007, 0]
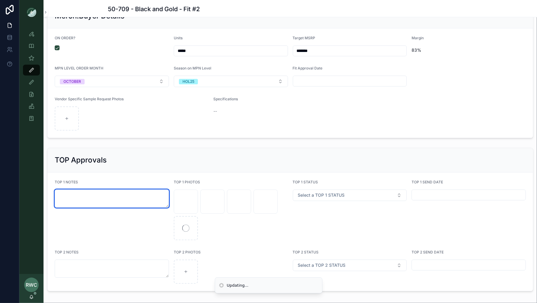
click at [85, 193] on textarea at bounding box center [112, 198] width 114 height 18
type textarea "******"
click at [181, 161] on div "TOP Approvals" at bounding box center [290, 160] width 471 height 10
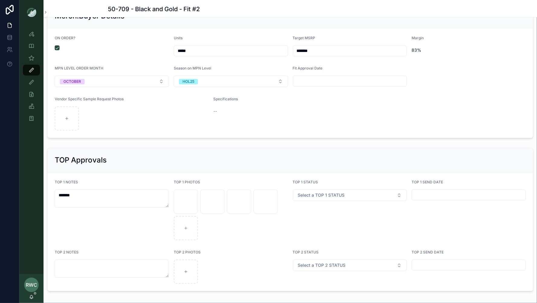
scroll to position [1033, 0]
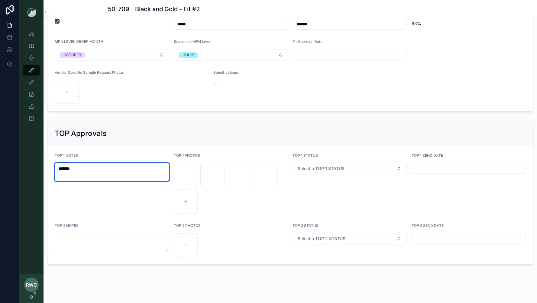
click at [134, 164] on textarea "******" at bounding box center [112, 172] width 114 height 18
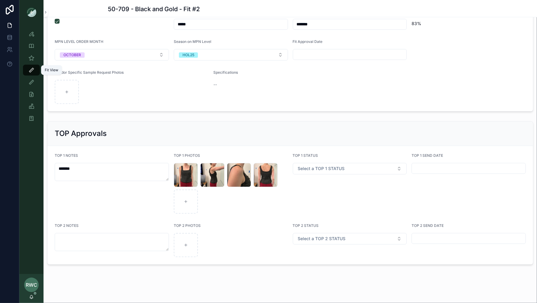
click at [32, 69] on icon "scrollable content" at bounding box center [31, 70] width 6 height 6
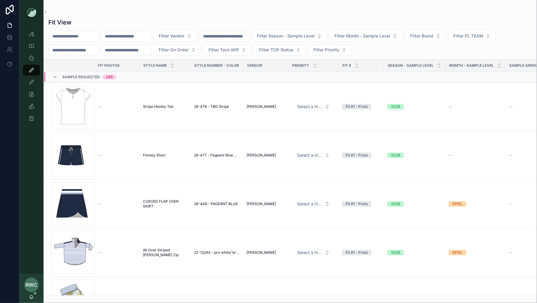
click at [133, 40] on input "text" at bounding box center [126, 36] width 50 height 8
paste input "*******"
type input "*******"
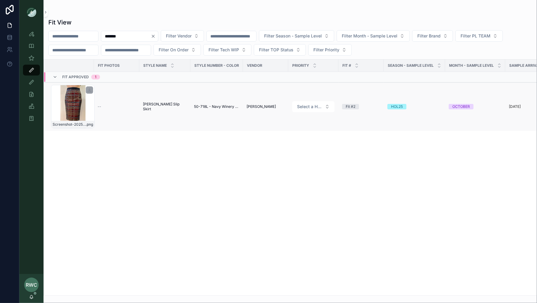
click at [68, 98] on div "Screenshot-2025-08-05-165959 .png" at bounding box center [72, 106] width 43 height 43
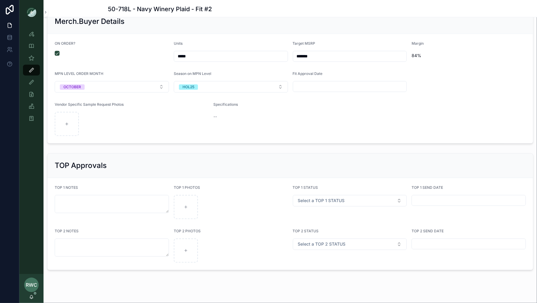
scroll to position [967, 0]
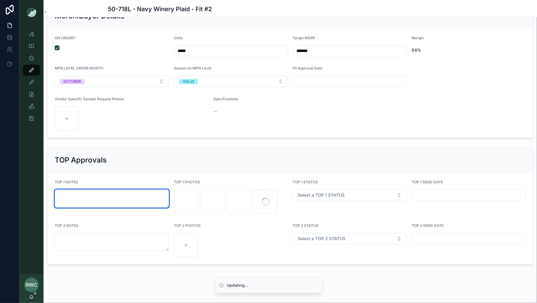
click at [69, 196] on textarea at bounding box center [112, 198] width 114 height 18
type textarea "**********"
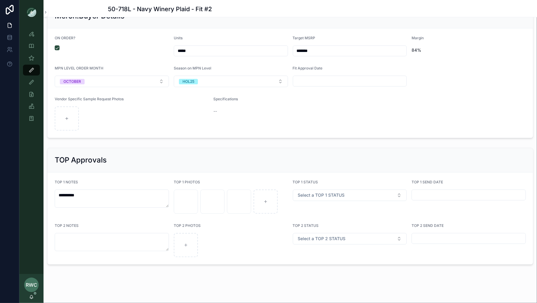
click at [148, 155] on div "TOP Approvals" at bounding box center [290, 160] width 471 height 10
click at [32, 72] on icon "scrollable content" at bounding box center [31, 70] width 6 height 6
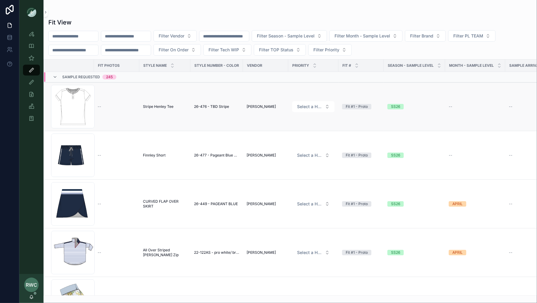
scroll to position [14, 0]
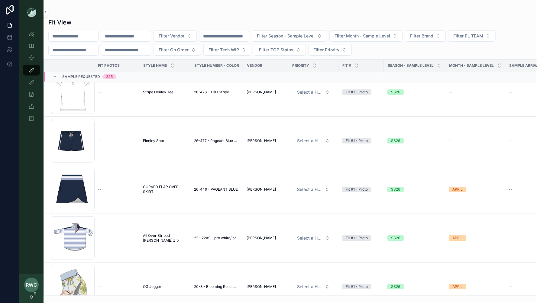
click at [137, 37] on input "text" at bounding box center [126, 36] width 50 height 8
paste input "*******"
type input "*******"
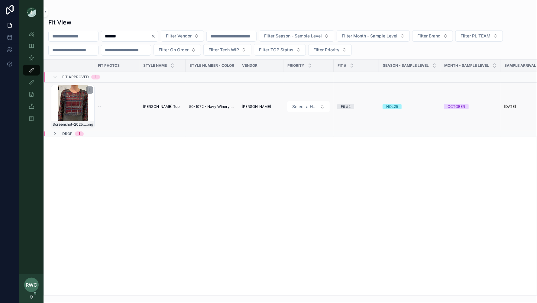
click at [65, 105] on div "Screenshot-2025-08-07-163053 .png" at bounding box center [72, 106] width 43 height 43
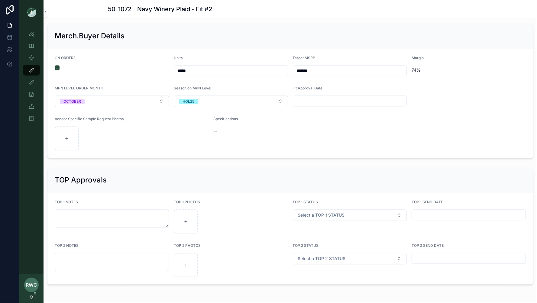
scroll to position [862, 0]
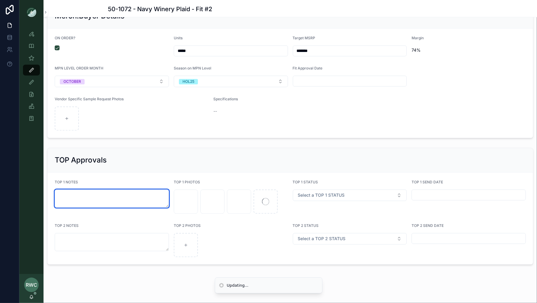
click at [87, 194] on textarea at bounding box center [112, 198] width 114 height 18
type textarea "**********"
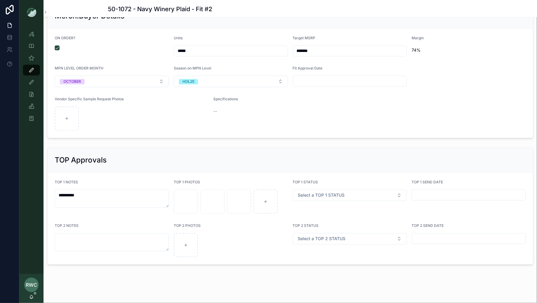
click at [168, 151] on div "TOP Approvals" at bounding box center [289, 160] width 485 height 24
click at [31, 70] on icon "scrollable content" at bounding box center [31, 70] width 6 height 6
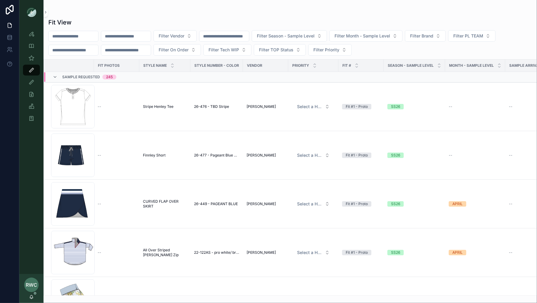
click at [130, 37] on input "text" at bounding box center [126, 36] width 50 height 8
paste input "******"
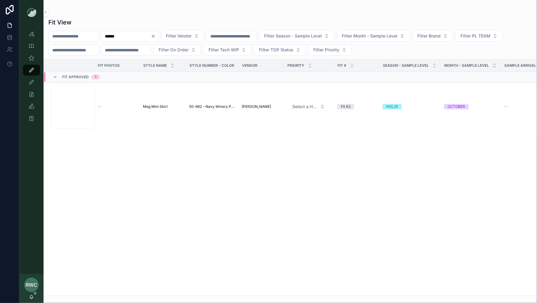
type input "******"
click at [72, 108] on div "Screenshot-2025-08-05-164507 .png" at bounding box center [72, 106] width 43 height 43
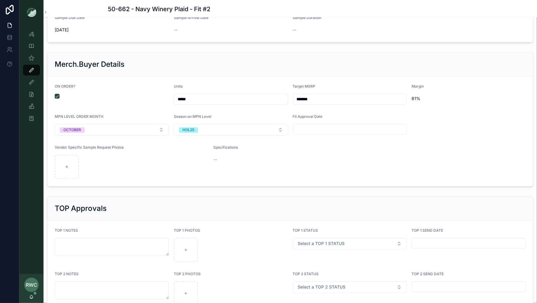
scroll to position [949, 0]
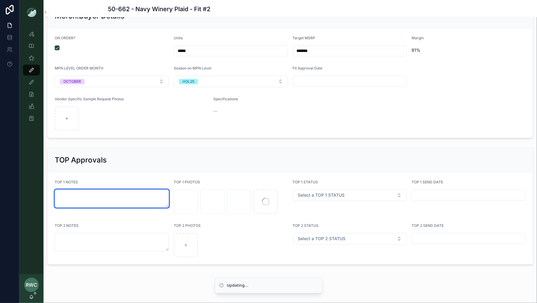
click at [75, 193] on textarea at bounding box center [112, 198] width 114 height 18
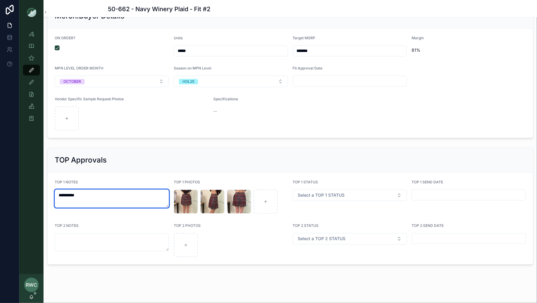
type textarea "**********"
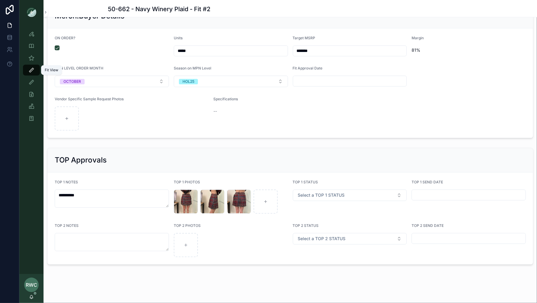
click at [35, 70] on div "Fit View" at bounding box center [32, 70] width 10 height 10
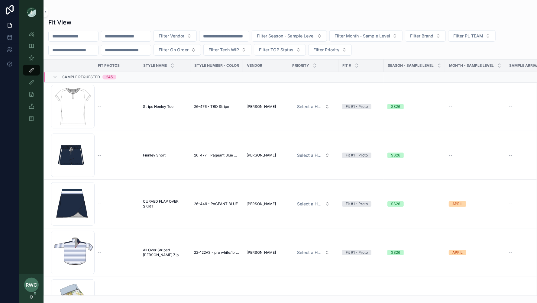
click at [144, 37] on input "text" at bounding box center [126, 36] width 50 height 8
paste input "*******"
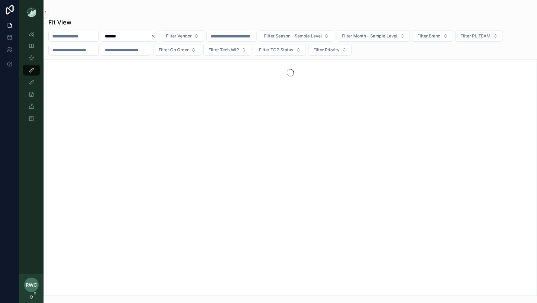
type input "*******"
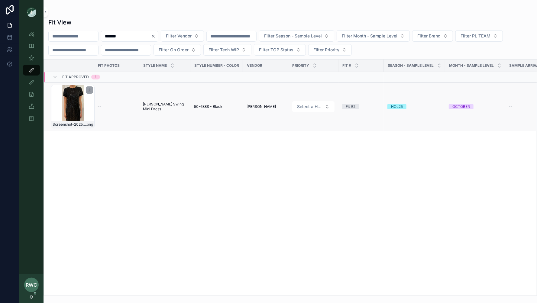
click at [76, 110] on div "Screenshot-2025-08-05-170251 .png" at bounding box center [72, 106] width 43 height 43
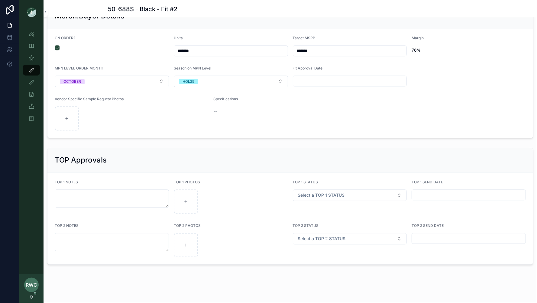
scroll to position [972, 0]
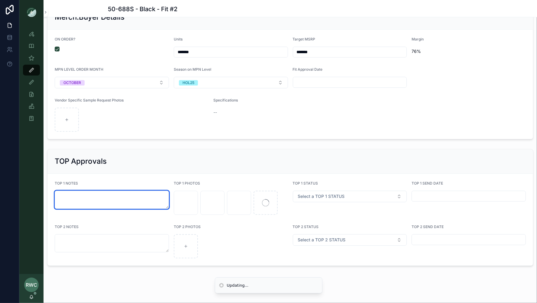
click at [70, 194] on textarea at bounding box center [112, 200] width 114 height 18
type textarea "**********"
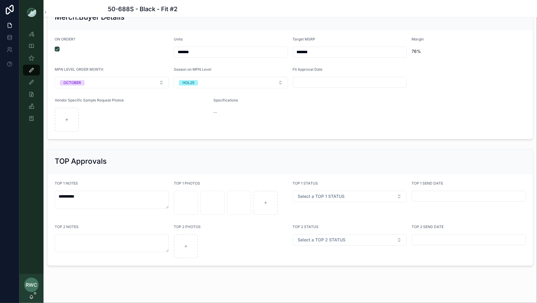
click at [135, 164] on div "TOP Approvals" at bounding box center [289, 161] width 485 height 24
click at [289, 148] on div "TOP Approvals" at bounding box center [289, 160] width 485 height 24
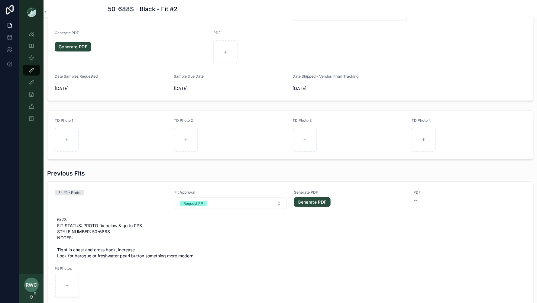
scroll to position [214, 0]
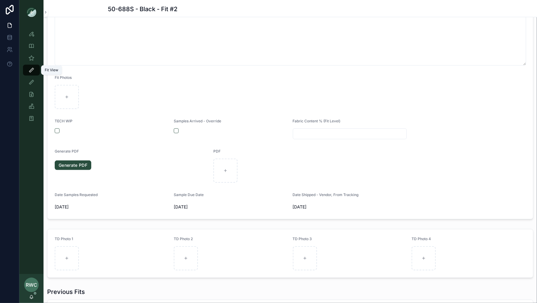
click at [31, 75] on link "Fit View" at bounding box center [31, 70] width 17 height 11
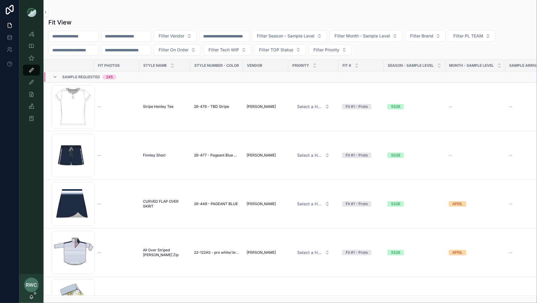
click at [143, 36] on input "text" at bounding box center [126, 36] width 50 height 8
paste input "*******"
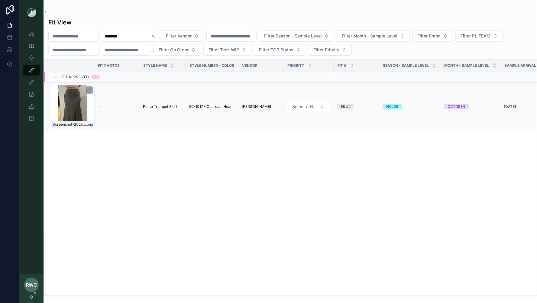
type input "*******"
click at [78, 109] on div "Screenshot-2025-08-11-125327 .png" at bounding box center [72, 106] width 43 height 43
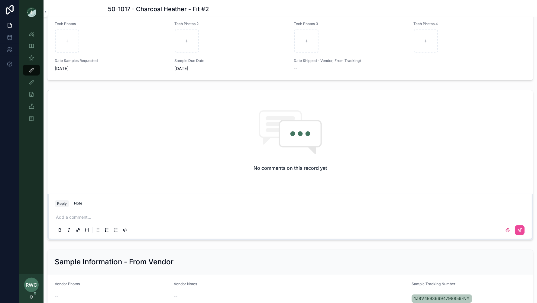
scroll to position [1003, 0]
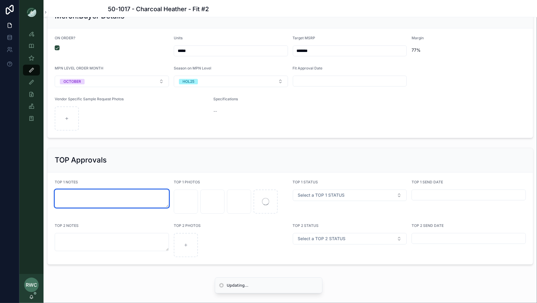
click at [95, 197] on textarea at bounding box center [112, 198] width 114 height 18
type textarea "**********"
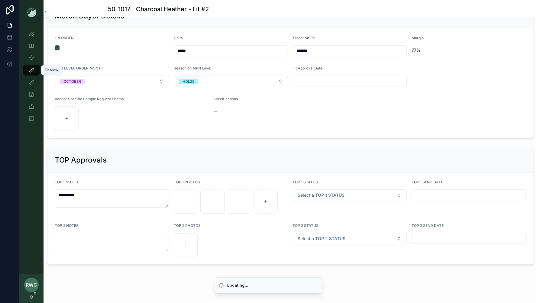
click at [31, 69] on icon "scrollable content" at bounding box center [31, 70] width 6 height 6
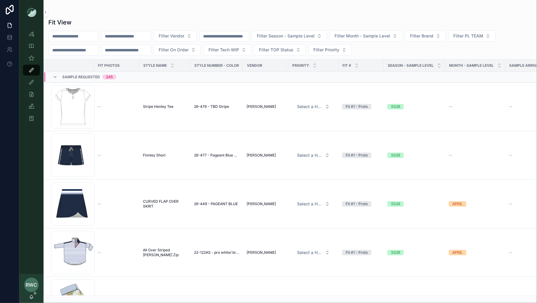
click at [148, 38] on input "text" at bounding box center [126, 36] width 50 height 8
paste input "******"
type input "******"
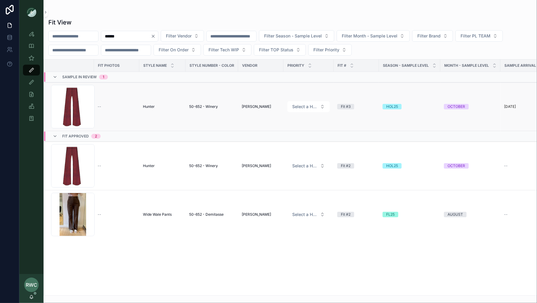
click at [149, 106] on span "Hunter" at bounding box center [149, 106] width 12 height 5
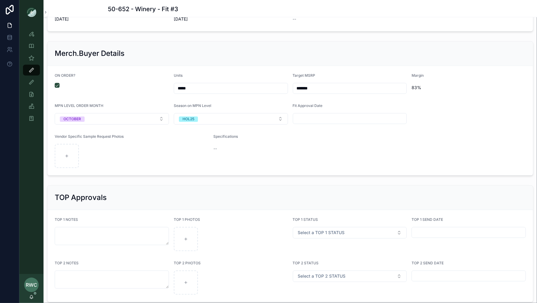
scroll to position [911, 0]
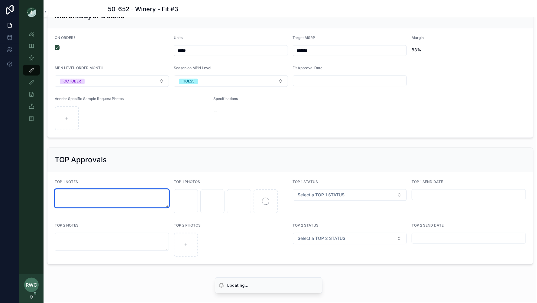
click at [106, 192] on textarea at bounding box center [112, 198] width 114 height 18
click at [163, 165] on div "TOP Approvals" at bounding box center [289, 160] width 485 height 24
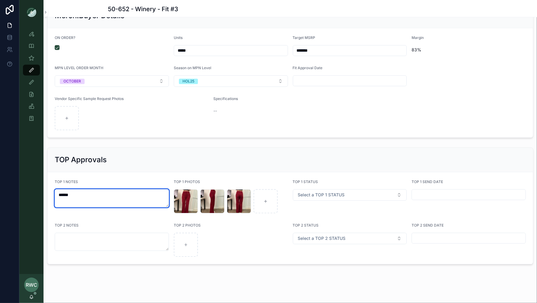
click at [97, 195] on textarea "******" at bounding box center [112, 198] width 114 height 18
type textarea "**********"
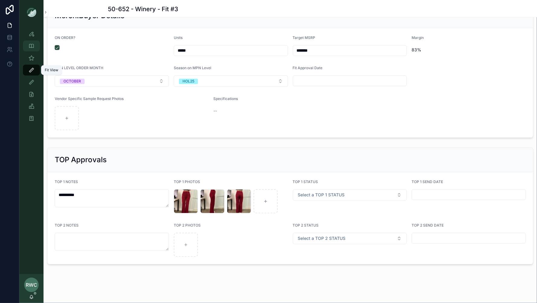
click at [32, 70] on icon "scrollable content" at bounding box center [31, 70] width 6 height 6
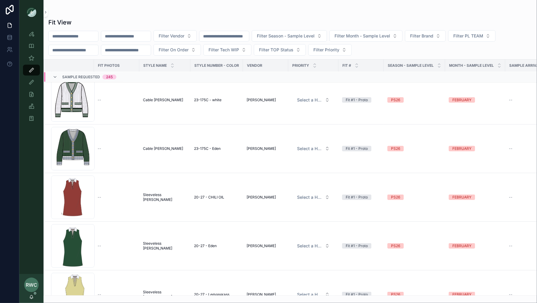
scroll to position [3480, 0]
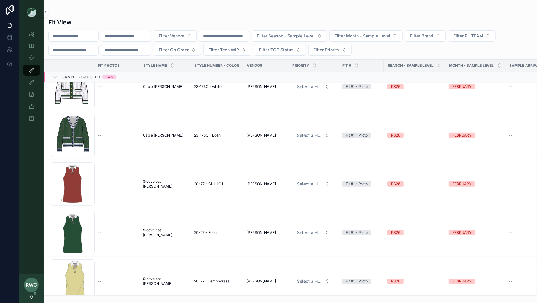
click at [88, 37] on input "text" at bounding box center [74, 36] width 50 height 8
type input "******"
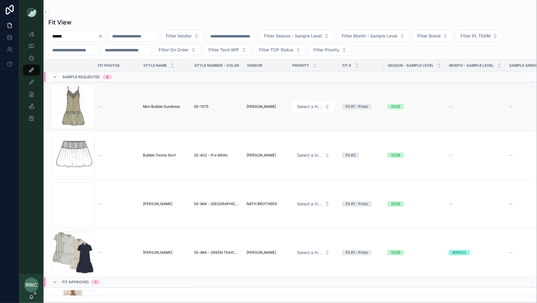
scroll to position [136, 0]
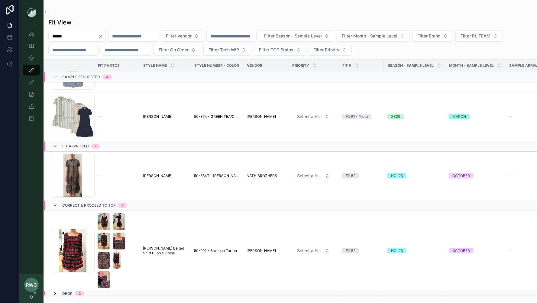
click at [54, 291] on icon at bounding box center [55, 293] width 5 height 5
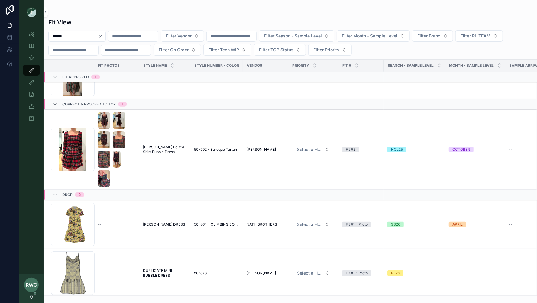
click at [55, 192] on icon at bounding box center [55, 194] width 5 height 5
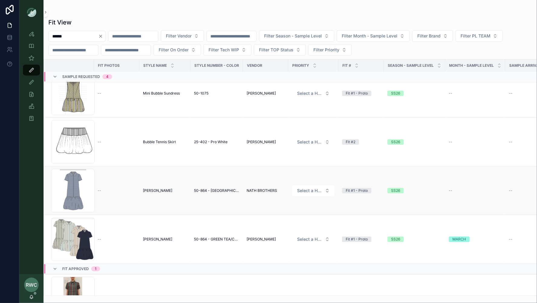
scroll to position [0, 0]
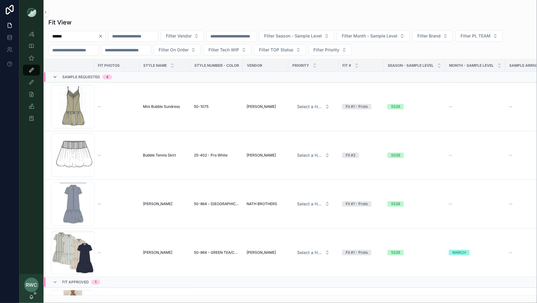
click at [55, 75] on icon at bounding box center [55, 77] width 5 height 5
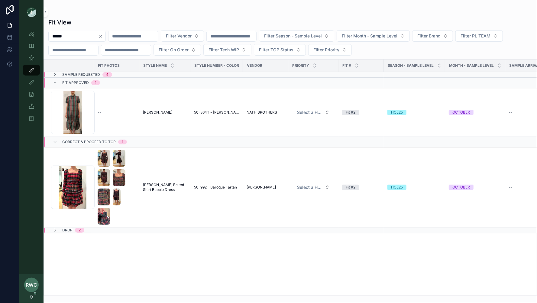
drag, startPoint x: 74, startPoint y: 36, endPoint x: 67, endPoint y: 36, distance: 6.6
click at [69, 36] on input "******" at bounding box center [74, 36] width 50 height 8
click at [102, 35] on icon "Clear" at bounding box center [100, 36] width 2 height 2
click at [140, 37] on input "text" at bounding box center [126, 36] width 50 height 8
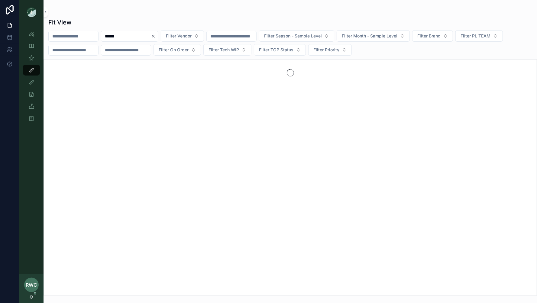
type input "******"
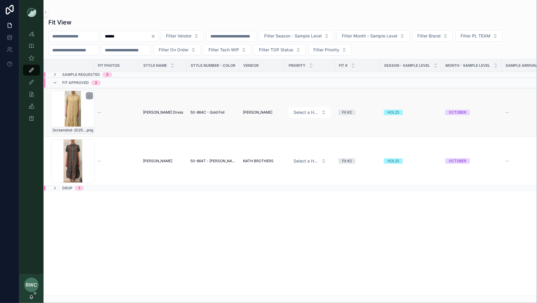
click at [77, 119] on div "Screenshot-2025-08-13-114949 .png" at bounding box center [72, 112] width 43 height 43
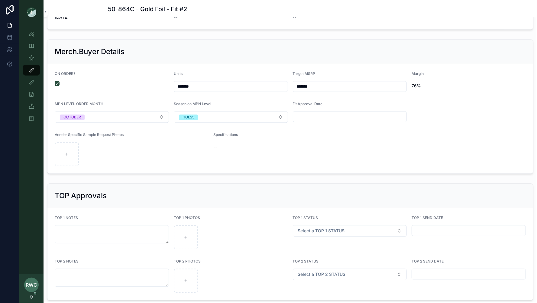
scroll to position [1028, 0]
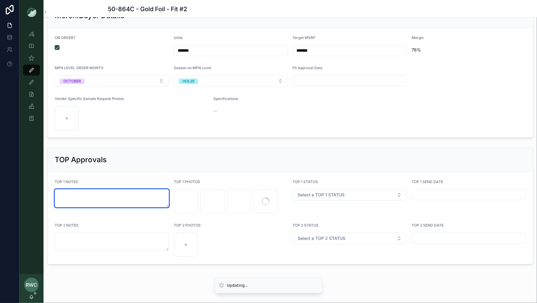
click at [124, 191] on textarea at bounding box center [112, 198] width 114 height 18
type textarea "**********"
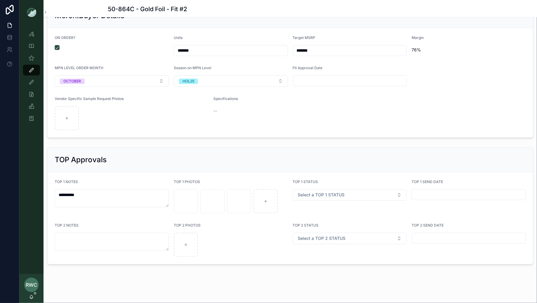
click at [207, 162] on div "TOP Approvals" at bounding box center [289, 160] width 485 height 24
click at [31, 71] on icon "scrollable content" at bounding box center [31, 70] width 6 height 6
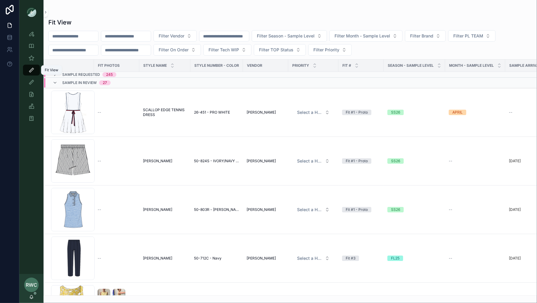
click at [33, 73] on div "Fit View" at bounding box center [32, 70] width 10 height 10
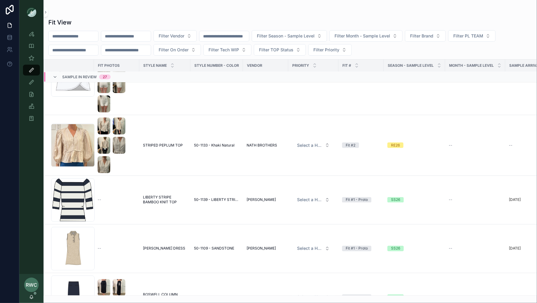
scroll to position [724, 0]
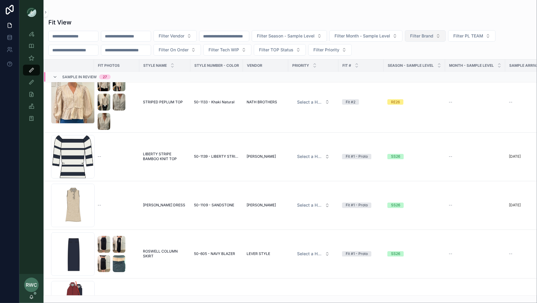
click at [433, 37] on span "Filter Brand" at bounding box center [421, 36] width 23 height 6
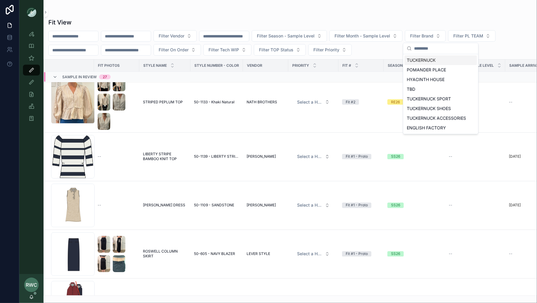
click at [438, 62] on div "TUCKERNUCK" at bounding box center [440, 60] width 72 height 10
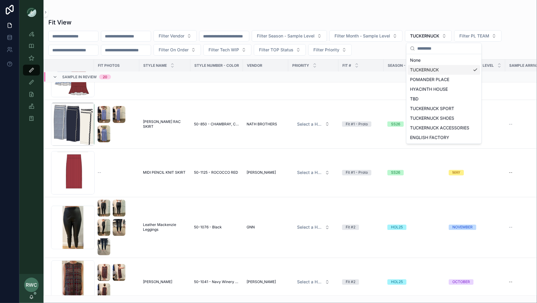
scroll to position [788, 0]
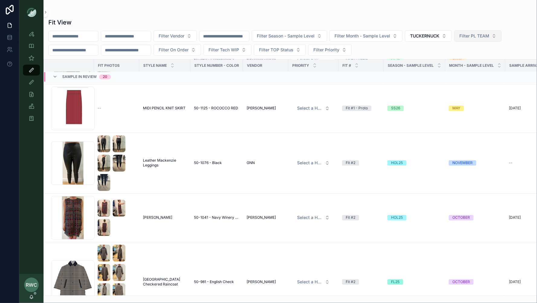
click at [489, 36] on span "Filter PL TEAM" at bounding box center [474, 36] width 30 height 6
click at [464, 70] on div "[GEOGRAPHIC_DATA]" at bounding box center [493, 70] width 72 height 10
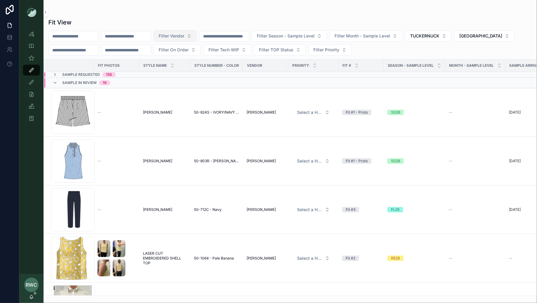
click at [181, 35] on span "Filter Vendor" at bounding box center [172, 36] width 26 height 6
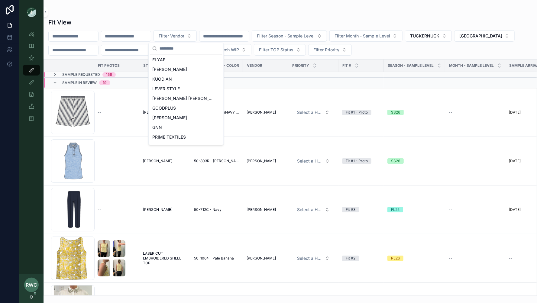
scroll to position [269, 0]
click at [160, 101] on span "GNN" at bounding box center [157, 100] width 10 height 6
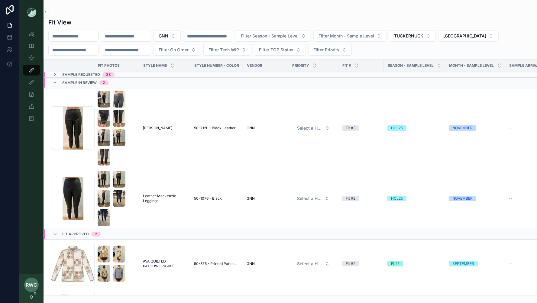
click at [54, 84] on icon at bounding box center [55, 82] width 5 height 5
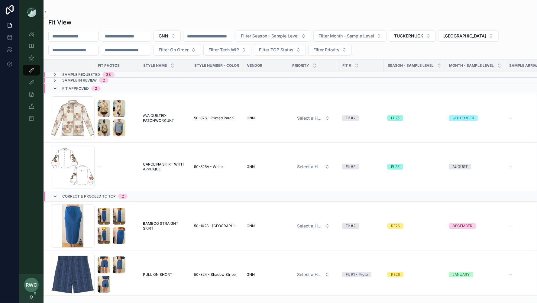
click at [54, 87] on icon at bounding box center [55, 88] width 5 height 5
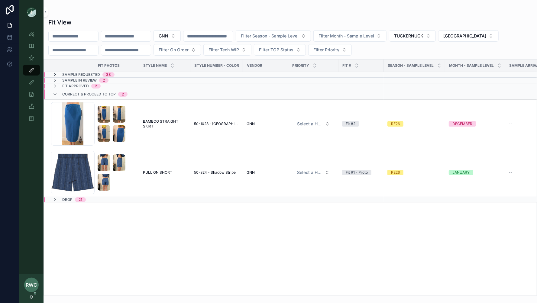
click at [56, 72] on icon at bounding box center [55, 74] width 5 height 5
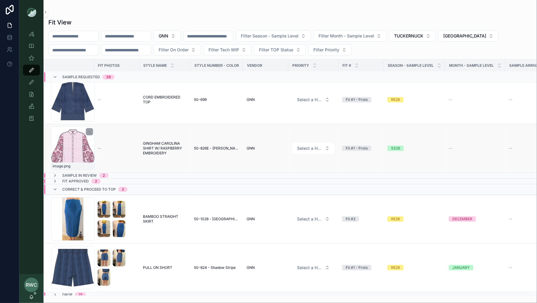
scroll to position [1766, 0]
click at [55, 188] on icon at bounding box center [55, 189] width 5 height 5
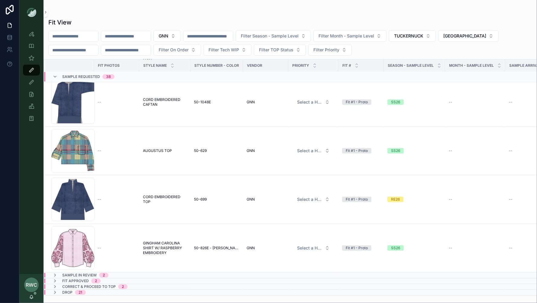
scroll to position [1664, 0]
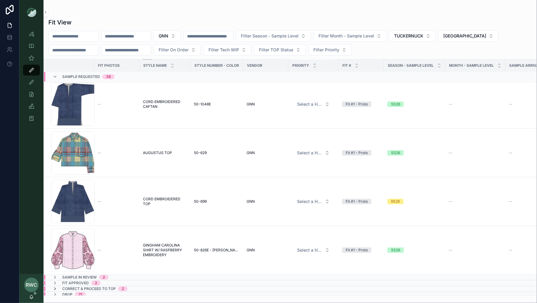
click at [56, 287] on icon at bounding box center [55, 288] width 5 height 5
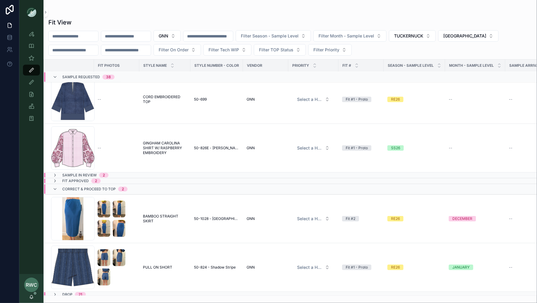
scroll to position [1531, 0]
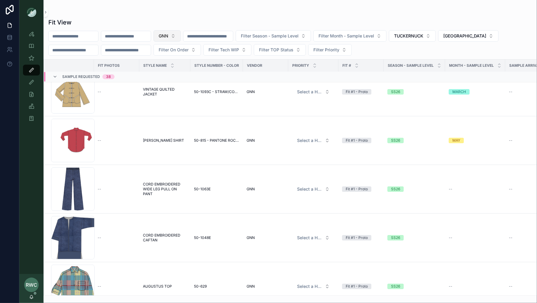
click at [181, 36] on button "GNN" at bounding box center [166, 35] width 27 height 11
type input "****"
click at [175, 59] on span "NATH BROTHERS" at bounding box center [161, 60] width 35 height 6
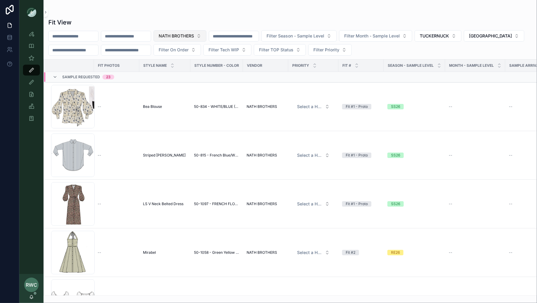
click at [206, 37] on button "NATH BROTHERS" at bounding box center [179, 35] width 53 height 11
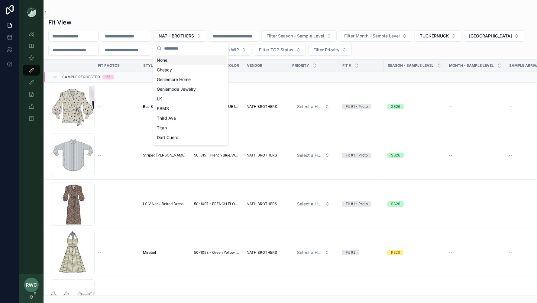
click at [176, 57] on div "None" at bounding box center [190, 60] width 72 height 10
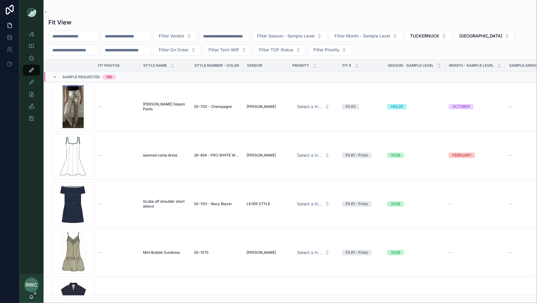
click at [131, 38] on input "text" at bounding box center [126, 36] width 50 height 8
type input "******"
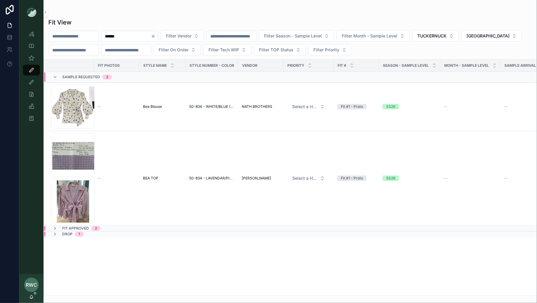
click at [140, 226] on div "Fit Approved 2" at bounding box center [114, 228] width 141 height 5
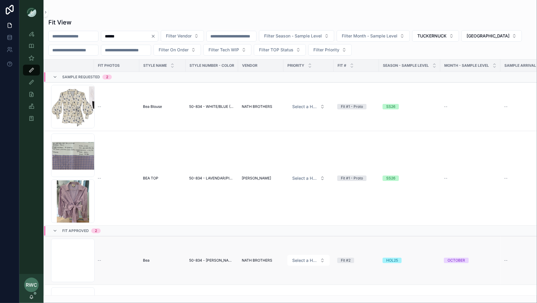
scroll to position [43, 0]
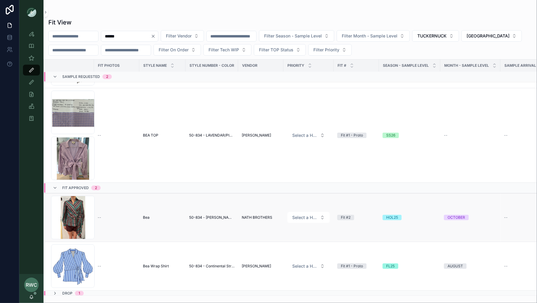
click at [130, 226] on td "--" at bounding box center [116, 217] width 45 height 49
click at [79, 219] on div "Screenshot-2025-08-06-161345 .png" at bounding box center [72, 217] width 43 height 43
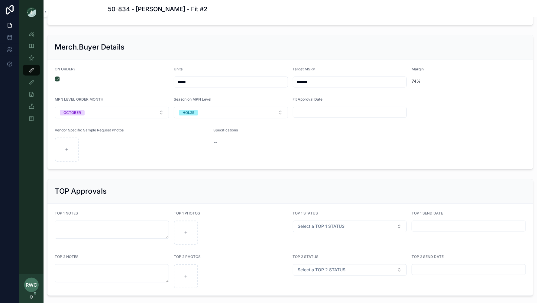
scroll to position [883, 0]
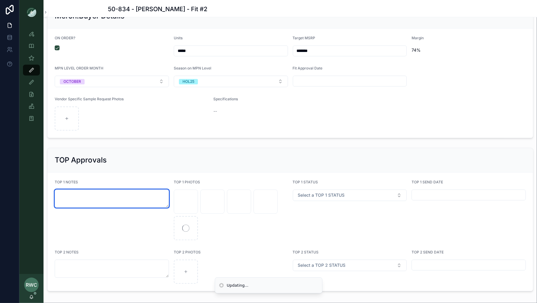
click at [129, 193] on textarea at bounding box center [112, 198] width 114 height 18
type textarea "**********"
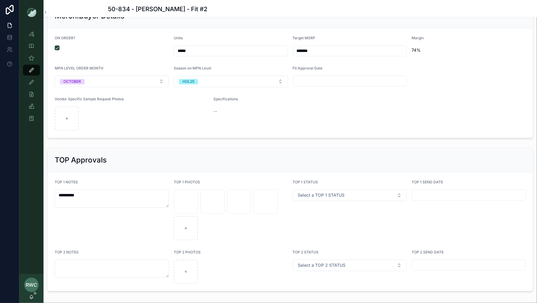
click at [136, 226] on div "**********" at bounding box center [112, 210] width 114 height 60
click at [31, 71] on icon "scrollable content" at bounding box center [31, 70] width 6 height 6
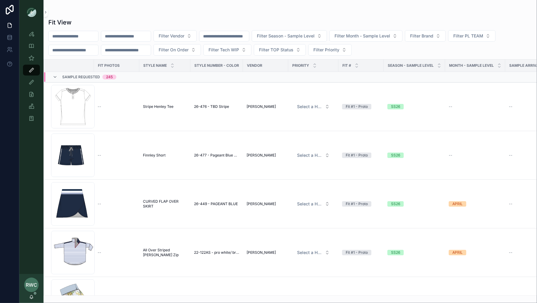
click at [80, 37] on input "text" at bounding box center [74, 36] width 50 height 8
type input "****"
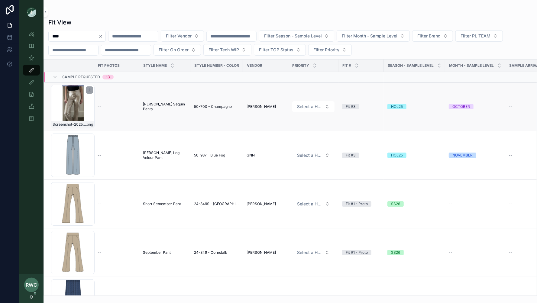
click at [78, 104] on div "Screenshot-2025-08-05-161543 .png" at bounding box center [72, 106] width 43 height 43
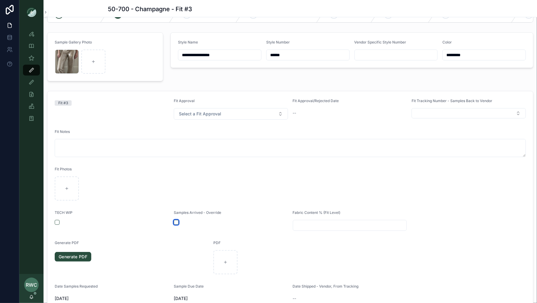
click at [175, 221] on button "button" at bounding box center [176, 222] width 5 height 5
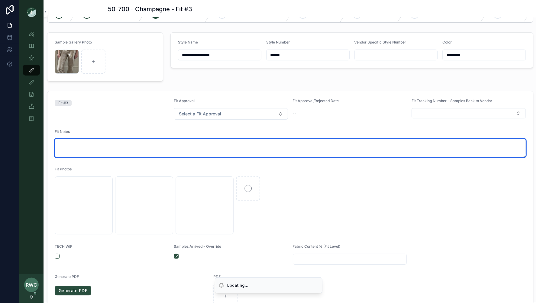
click at [73, 147] on textarea at bounding box center [290, 148] width 471 height 18
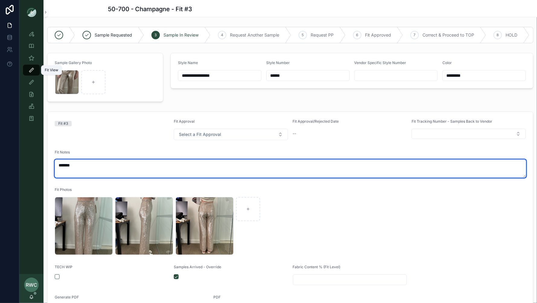
type textarea "******"
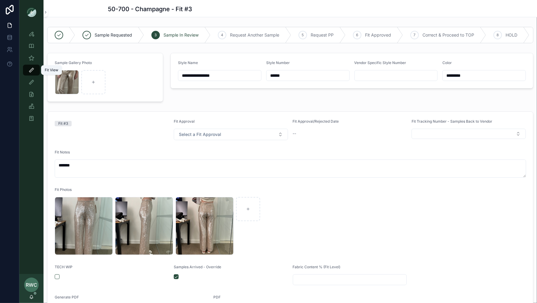
click at [30, 70] on icon "scrollable content" at bounding box center [31, 70] width 6 height 6
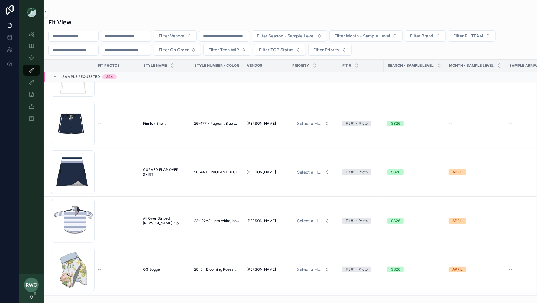
click at [71, 37] on input "text" at bounding box center [74, 36] width 50 height 8
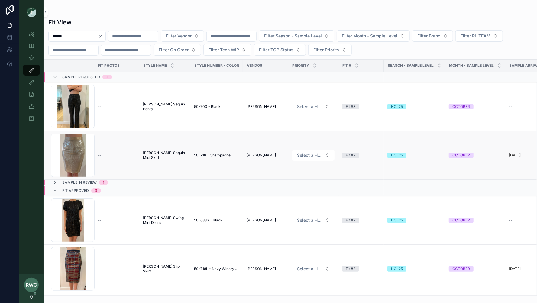
type input "******"
click at [163, 155] on span "[PERSON_NAME] Sequin Midi Skirt" at bounding box center [165, 155] width 44 height 10
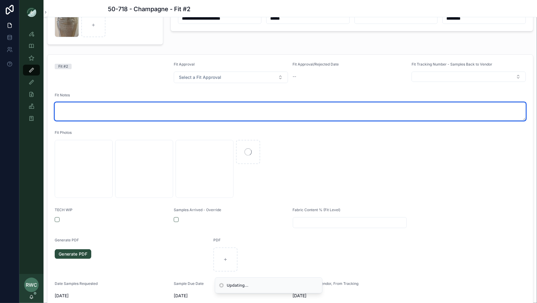
click at [74, 108] on textarea at bounding box center [290, 111] width 471 height 18
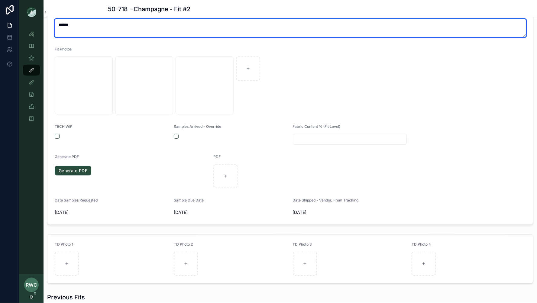
scroll to position [163, 0]
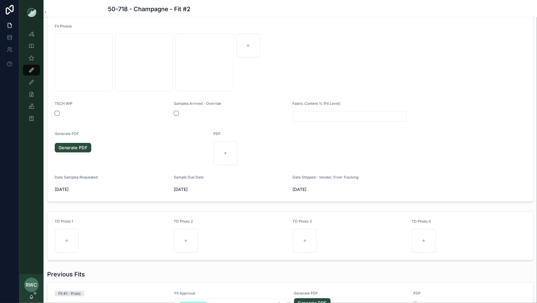
type textarea "******"
click at [175, 112] on button "button" at bounding box center [176, 113] width 5 height 5
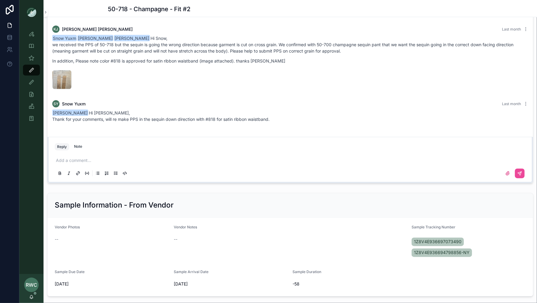
scroll to position [661, 0]
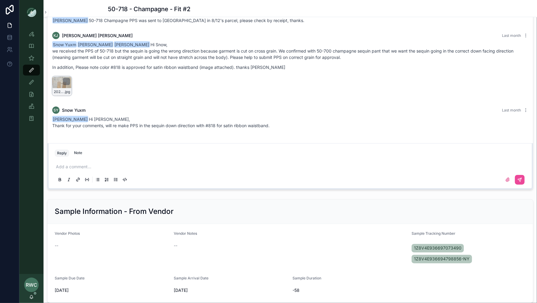
click at [58, 83] on div "20250818_101856 .jpg" at bounding box center [61, 85] width 19 height 19
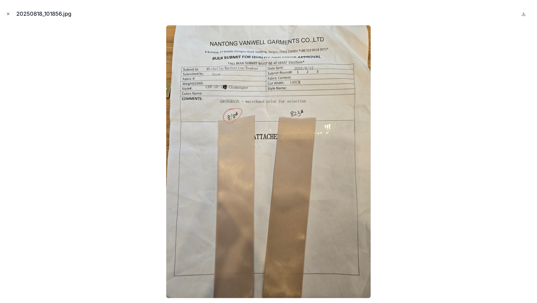
click at [9, 13] on icon "Close modal" at bounding box center [8, 14] width 4 height 4
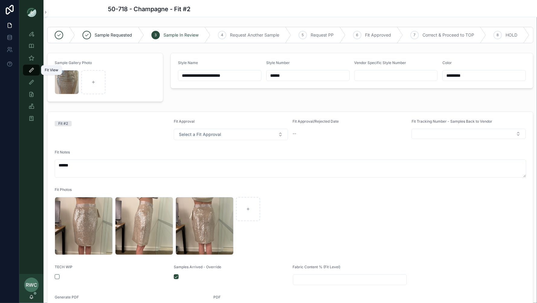
click at [29, 72] on icon "scrollable content" at bounding box center [31, 70] width 6 height 6
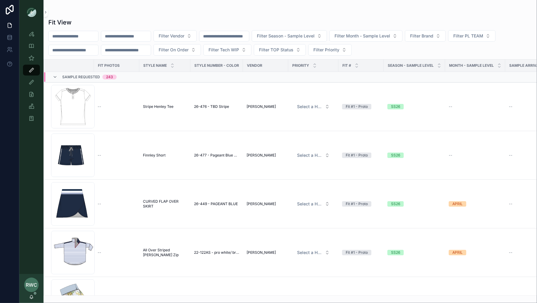
click at [130, 39] on input "text" at bounding box center [126, 36] width 50 height 8
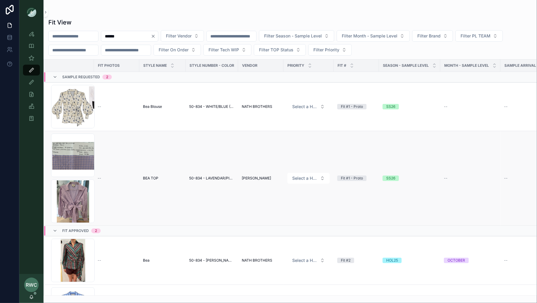
scroll to position [43, 0]
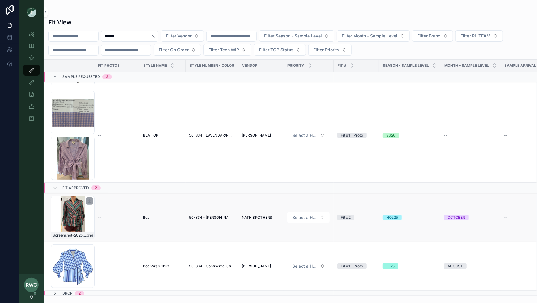
type input "******"
click at [79, 216] on div "Screenshot-2025-08-06-161345 .png" at bounding box center [72, 217] width 43 height 43
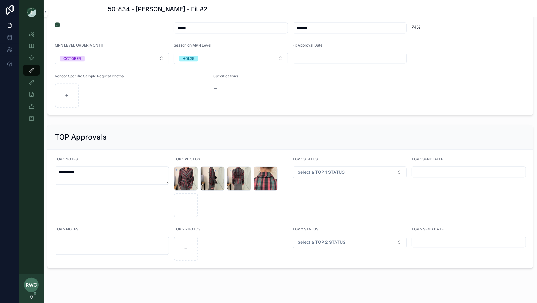
scroll to position [910, 0]
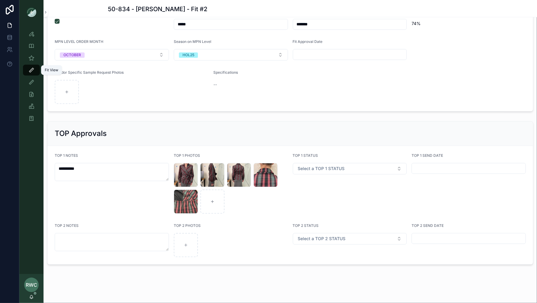
click at [30, 69] on icon "scrollable content" at bounding box center [31, 70] width 6 height 6
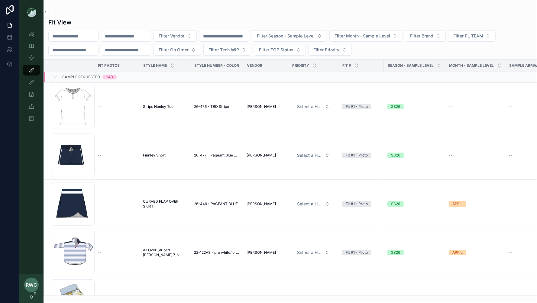
click at [81, 35] on input "text" at bounding box center [74, 36] width 50 height 8
type input "*******"
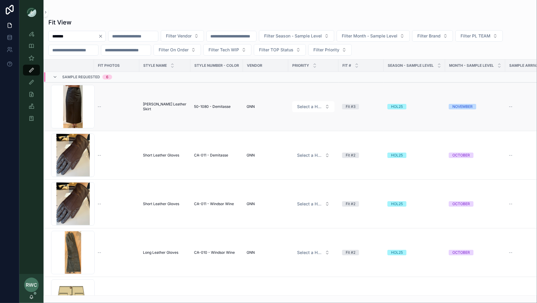
click at [152, 107] on span "[PERSON_NAME] Leather Skirt" at bounding box center [165, 107] width 44 height 10
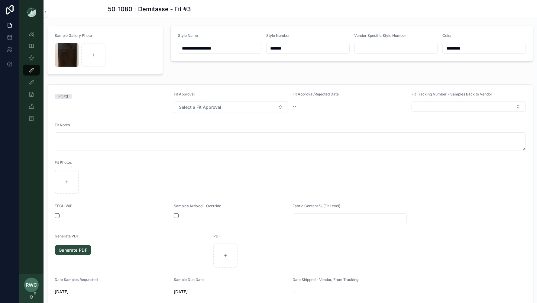
scroll to position [31, 0]
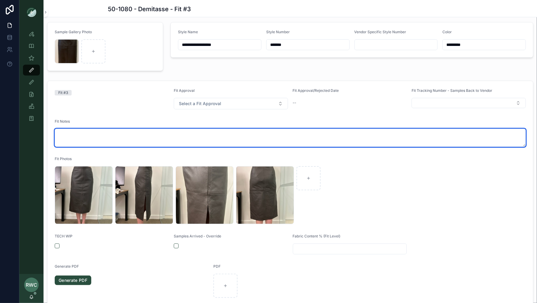
click at [99, 133] on textarea at bounding box center [290, 138] width 471 height 18
type textarea "******"
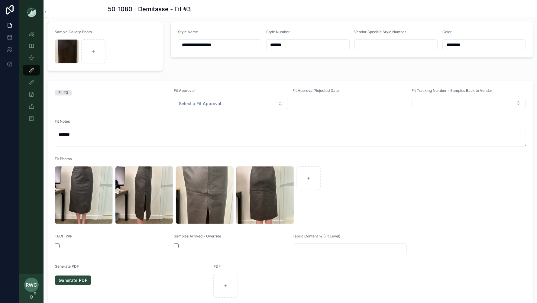
click at [117, 115] on form "Fit #3 Fit Approval Select a Fit Approval Fit Approval/Rejected Date -- Fit Tra…" at bounding box center [289, 207] width 485 height 253
click at [176, 246] on button "button" at bounding box center [176, 245] width 5 height 5
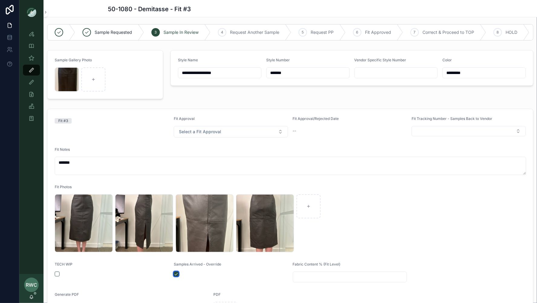
scroll to position [0, 0]
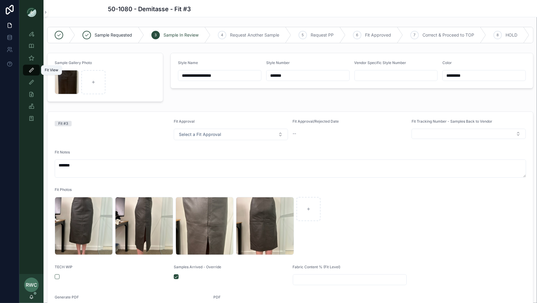
click at [29, 66] on div "Fit View" at bounding box center [32, 70] width 10 height 10
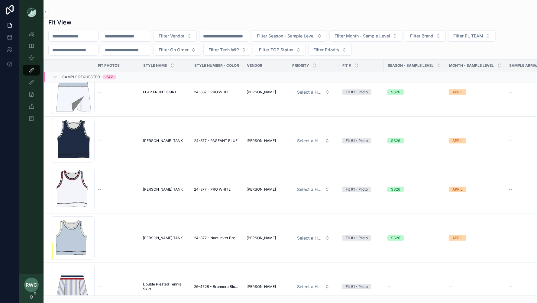
scroll to position [259, 0]
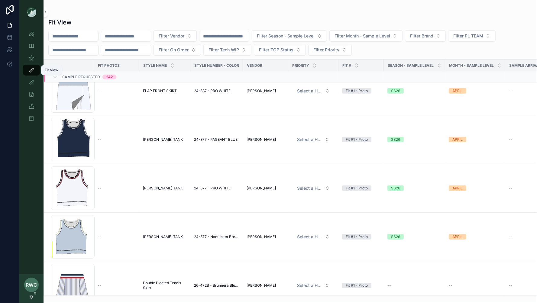
click at [33, 69] on icon "scrollable content" at bounding box center [31, 70] width 6 height 6
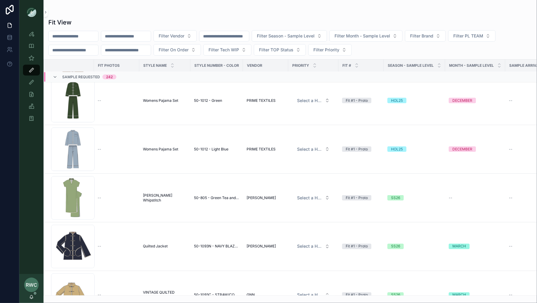
scroll to position [8697, 0]
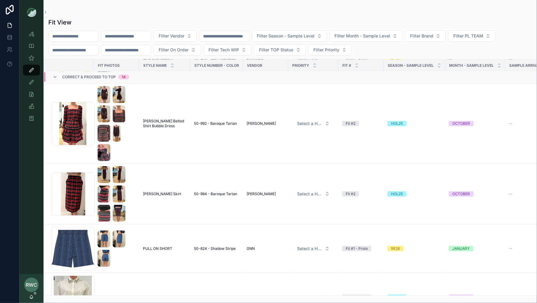
scroll to position [22935, 0]
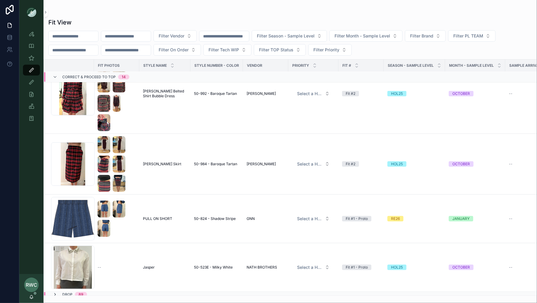
click at [56, 292] on icon at bounding box center [55, 294] width 5 height 5
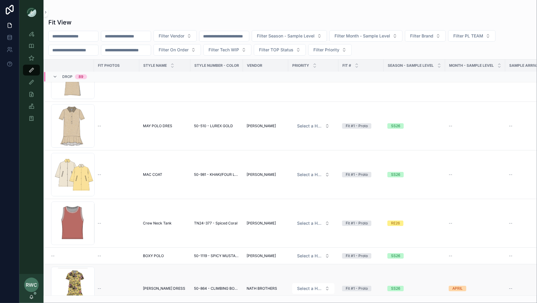
scroll to position [23924, 0]
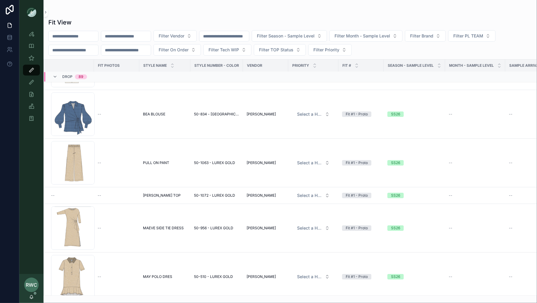
click at [128, 35] on input "text" at bounding box center [126, 36] width 50 height 8
paste input "*******"
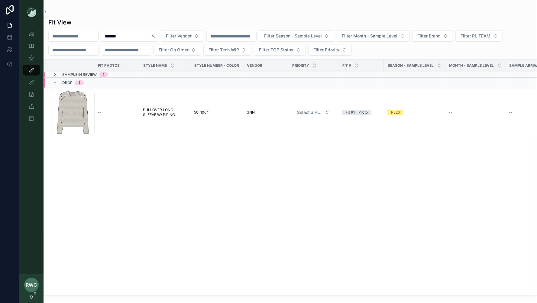
drag, startPoint x: 131, startPoint y: 36, endPoint x: 85, endPoint y: 33, distance: 45.7
click at [85, 33] on div "******* Filter Vendor Filter Season - Sample Level Filter Month - Sample Level …" at bounding box center [289, 42] width 493 height 25
paste input "text"
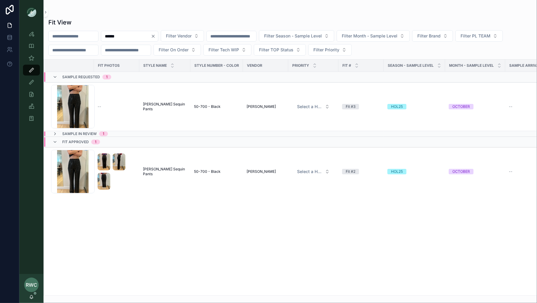
drag, startPoint x: 128, startPoint y: 36, endPoint x: 104, endPoint y: 31, distance: 24.8
click at [104, 31] on div "****** Filter Vendor Filter Season - Sample Level Filter Month - Sample Level F…" at bounding box center [289, 42] width 493 height 25
paste input "text"
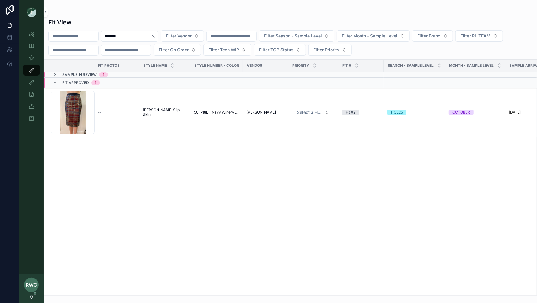
drag, startPoint x: 135, startPoint y: 36, endPoint x: 87, endPoint y: 36, distance: 47.7
click at [87, 36] on div "****** Filter Vendor Filter Season - Sample Level Filter Month - Sample Level F…" at bounding box center [289, 42] width 493 height 25
paste input "text"
type input "******"
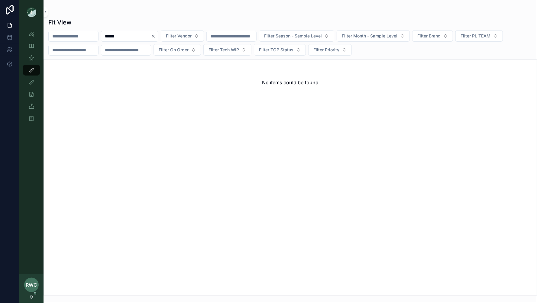
click at [156, 35] on icon "Clear" at bounding box center [153, 36] width 5 height 5
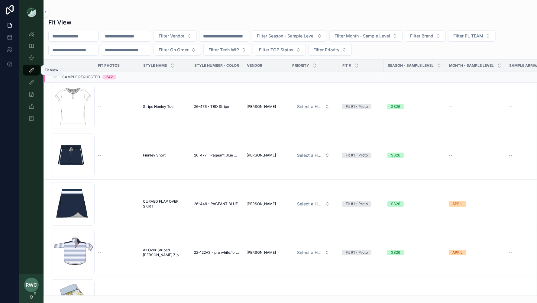
click at [29, 72] on icon "scrollable content" at bounding box center [31, 70] width 6 height 6
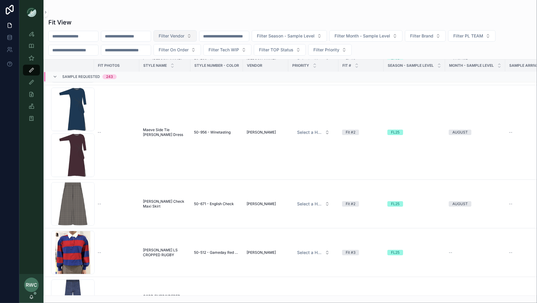
scroll to position [11075, 0]
click at [144, 37] on input "text" at bounding box center [126, 36] width 50 height 8
click at [76, 43] on div "Filter Vendor Filter Season - Sample Level Filter Month - Sample Level Filter B…" at bounding box center [289, 42] width 493 height 25
click at [70, 34] on input "text" at bounding box center [74, 36] width 50 height 8
click at [77, 34] on input "******" at bounding box center [74, 36] width 50 height 8
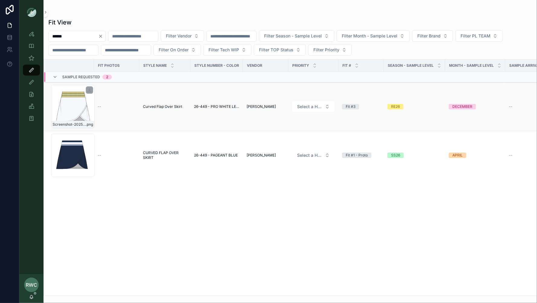
type input "******"
click at [71, 112] on div "Screenshot-2025-08-05-at-1.34.38-PM .png" at bounding box center [72, 106] width 43 height 43
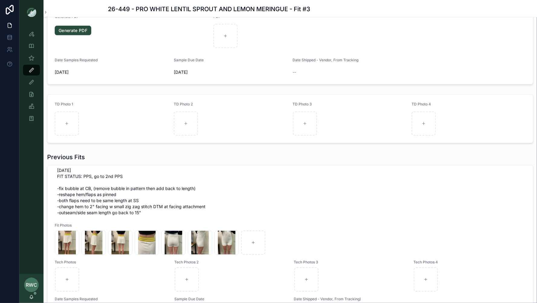
scroll to position [35, 0]
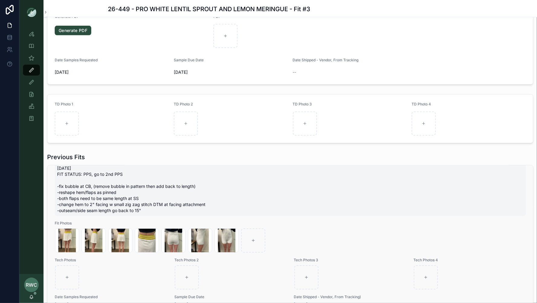
click at [120, 189] on span "9/4/25 FIT STATUS: PPS, go to 2nd PPS -fix bubble at CB, (remove bubble in patt…" at bounding box center [290, 189] width 466 height 48
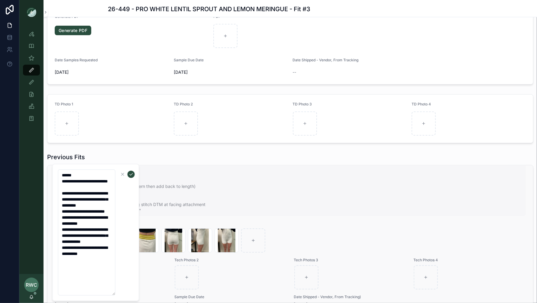
click at [120, 189] on form "**********" at bounding box center [96, 232] width 77 height 127
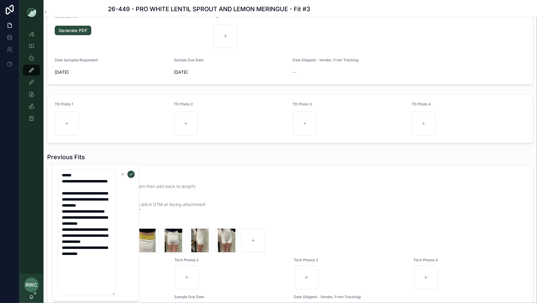
click at [85, 209] on textarea "**********" at bounding box center [86, 232] width 57 height 126
click at [79, 238] on textarea "**********" at bounding box center [86, 232] width 57 height 126
click at [69, 230] on textarea "**********" at bounding box center [86, 232] width 57 height 126
click at [77, 258] on textarea "**********" at bounding box center [86, 232] width 57 height 126
drag, startPoint x: 74, startPoint y: 253, endPoint x: 85, endPoint y: 266, distance: 16.7
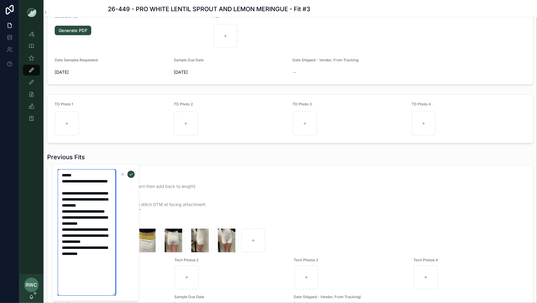
click at [85, 266] on textarea "**********" at bounding box center [86, 232] width 57 height 126
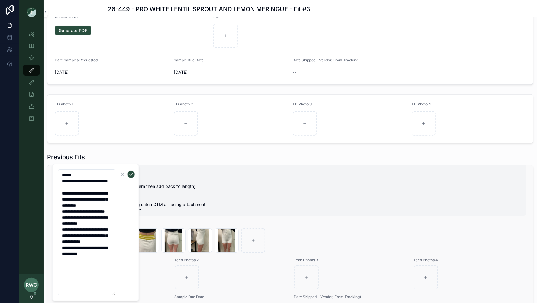
click at [265, 175] on span "9/4/25 FIT STATUS: PPS, go to 2nd PPS -fix bubble at CB, (remove bubble in patt…" at bounding box center [290, 189] width 466 height 48
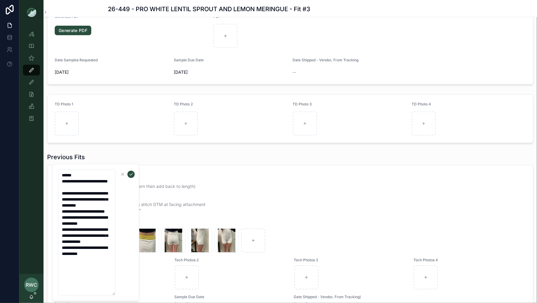
click at [233, 150] on div "Previous Fits Fit #2 Fit Approval Request Another Sample Generate PDF Generate …" at bounding box center [289, 272] width 493 height 244
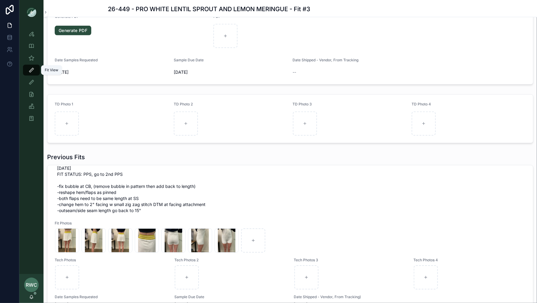
click at [32, 67] on icon "scrollable content" at bounding box center [31, 70] width 6 height 6
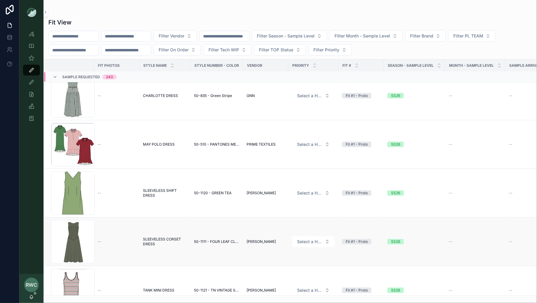
scroll to position [8405, 0]
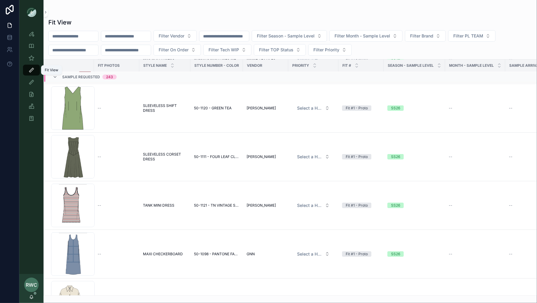
click at [31, 71] on icon "scrollable content" at bounding box center [31, 70] width 6 height 6
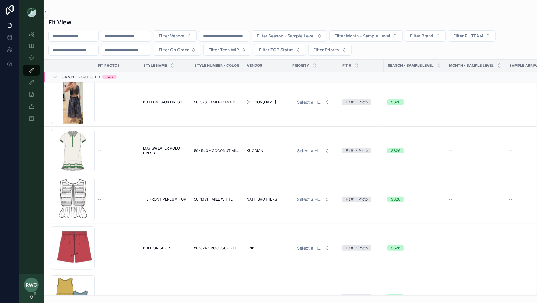
scroll to position [6567, 0]
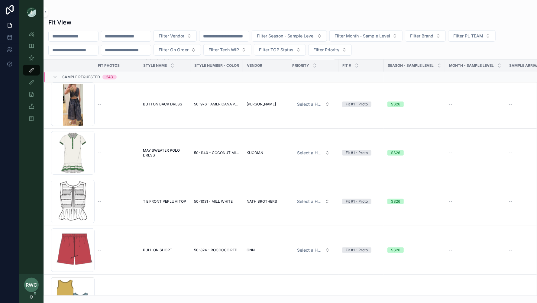
click at [128, 37] on input "text" at bounding box center [126, 36] width 50 height 8
type input "*******"
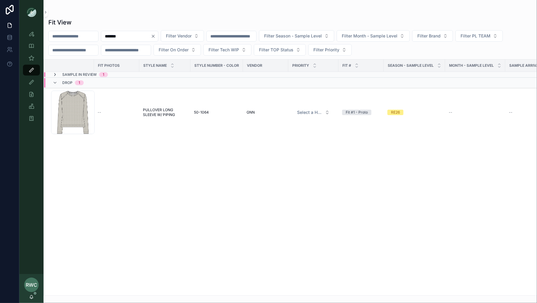
click at [54, 72] on icon at bounding box center [55, 74] width 5 height 5
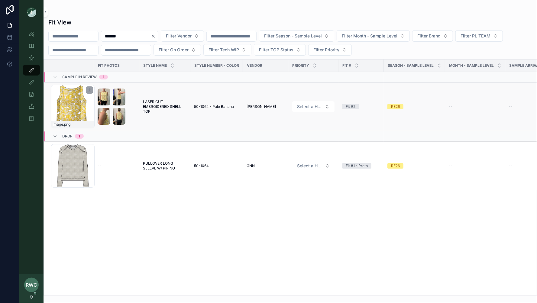
click at [74, 106] on div "image .png" at bounding box center [72, 106] width 43 height 43
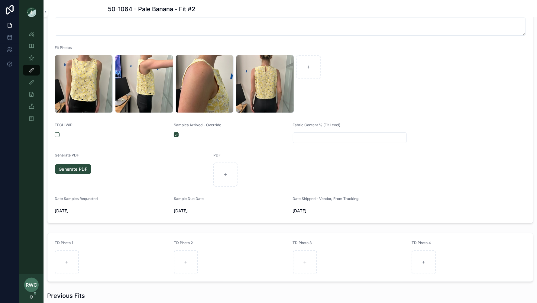
scroll to position [14, 0]
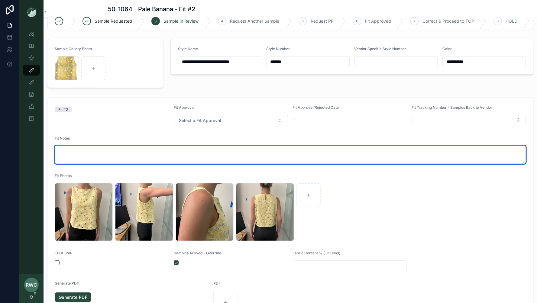
click at [96, 147] on textarea at bounding box center [290, 155] width 471 height 18
type textarea "******"
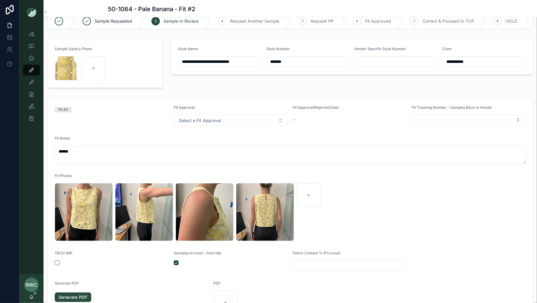
click at [154, 114] on div "Fit #2" at bounding box center [112, 115] width 114 height 21
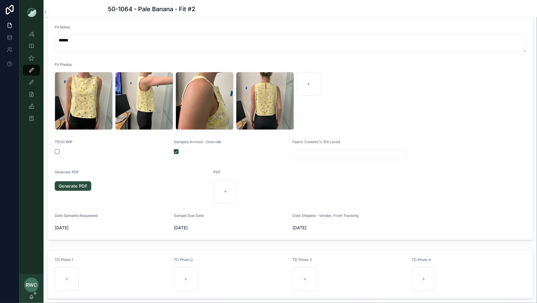
scroll to position [113, 0]
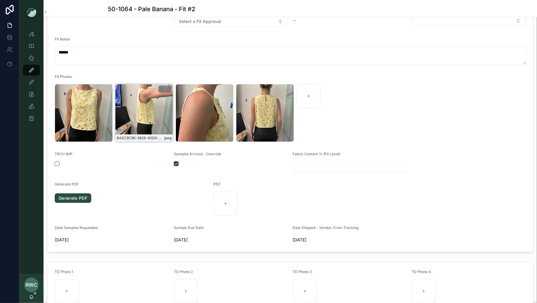
click at [149, 108] on div "BA2C9C96-3829-45D6-9B81-4D61F02EC159_4_5005_c .jpeg" at bounding box center [144, 113] width 58 height 58
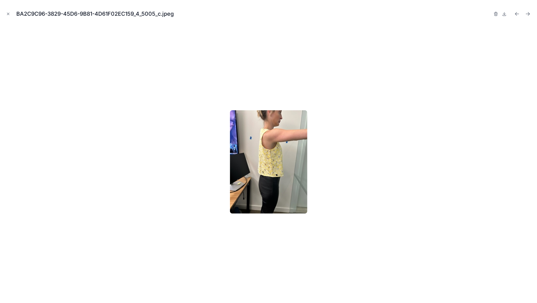
click at [149, 108] on body "**********" at bounding box center [268, 151] width 537 height 303
click at [10, 12] on icon "Close modal" at bounding box center [8, 14] width 4 height 4
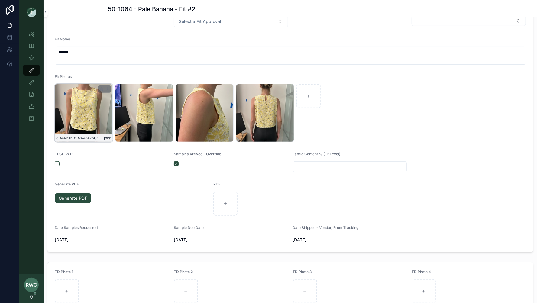
click at [87, 113] on div "8DA4B1BD-374A-475C-970A-3FE1ED080E1D_4_5005_c .jpeg" at bounding box center [84, 113] width 58 height 58
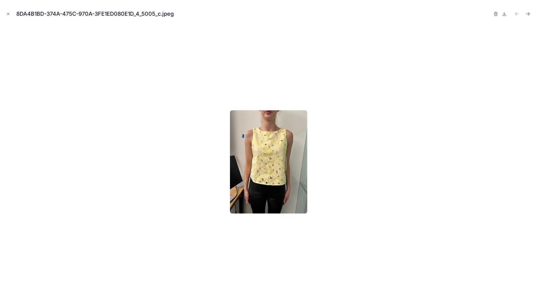
click at [4, 18] on div "8DA4B1BD-374A-475C-970A-3FE1ED080E1D_4_5005_c.jpeg" at bounding box center [268, 151] width 537 height 303
click at [8, 14] on icon "Close modal" at bounding box center [8, 14] width 2 height 2
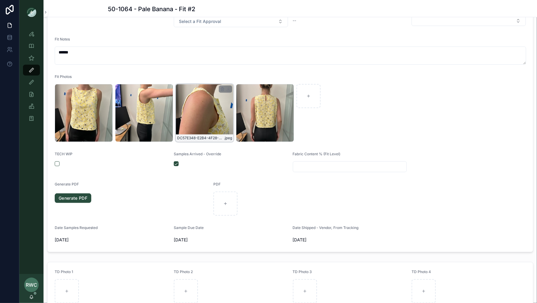
click at [196, 118] on div "DC57E348-E2B4-4F28-AE80-4FDEAA9ED111_4_5005_c .jpeg" at bounding box center [204, 113] width 58 height 58
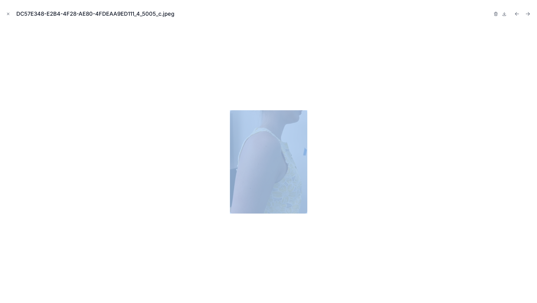
click at [196, 118] on div at bounding box center [268, 161] width 527 height 273
click at [7, 15] on icon "Close modal" at bounding box center [8, 14] width 4 height 4
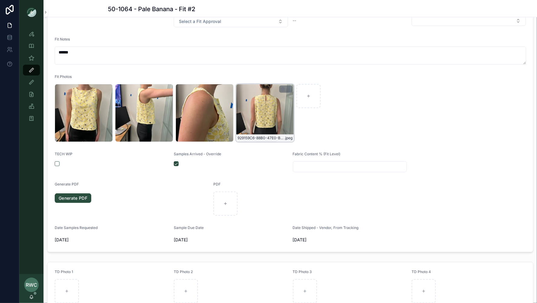
click at [254, 125] on div "929159C6-88B0-47E0-B982-46601803B3C3_4_5005_c .jpeg" at bounding box center [265, 113] width 58 height 58
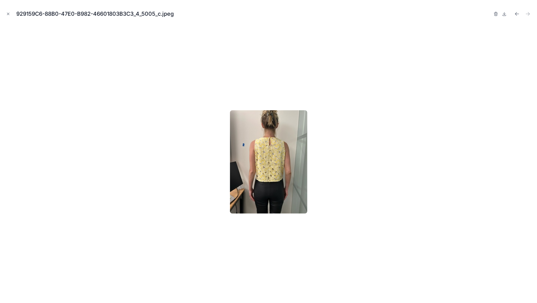
click at [4, 13] on div "929159C6-88B0-47E0-B982-46601803B3C3_4_5005_c.jpeg" at bounding box center [268, 151] width 537 height 303
click at [7, 11] on button "Close modal" at bounding box center [8, 14] width 7 height 7
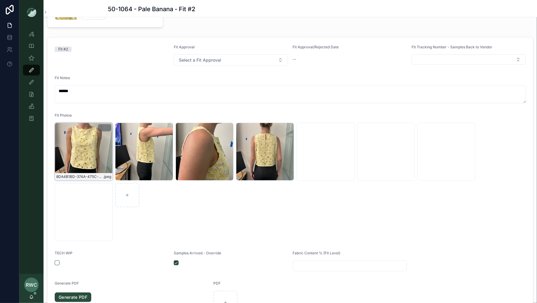
scroll to position [68, 0]
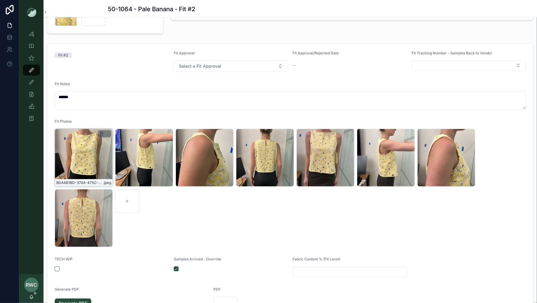
click at [101, 132] on icon "button" at bounding box center [101, 132] width 1 height 1
click at [114, 120] on icon "button" at bounding box center [114, 120] width 1 height 1
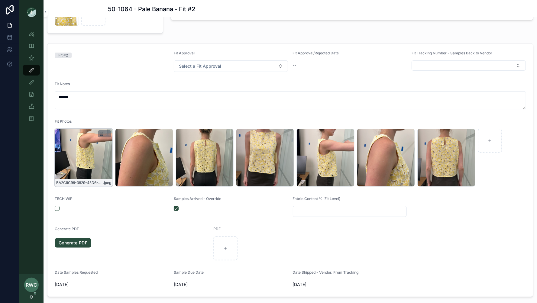
click at [101, 133] on icon "button" at bounding box center [101, 133] width 5 height 5
click at [112, 122] on icon "button" at bounding box center [114, 122] width 5 height 5
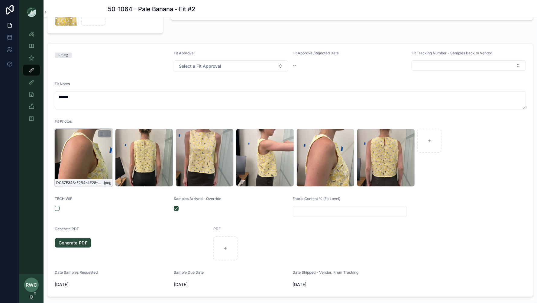
click at [99, 134] on div at bounding box center [104, 133] width 13 height 7
click at [101, 132] on icon "button" at bounding box center [101, 133] width 5 height 5
click at [113, 122] on icon "button" at bounding box center [114, 122] width 3 height 3
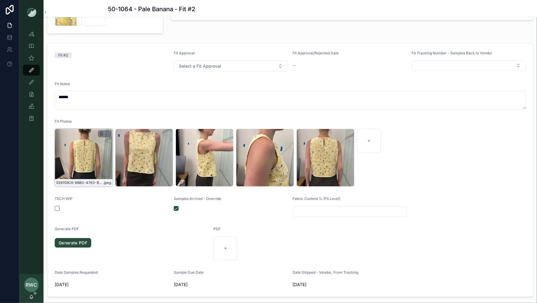
click at [100, 134] on icon "button" at bounding box center [101, 133] width 5 height 5
click at [113, 121] on icon "button" at bounding box center [114, 122] width 5 height 5
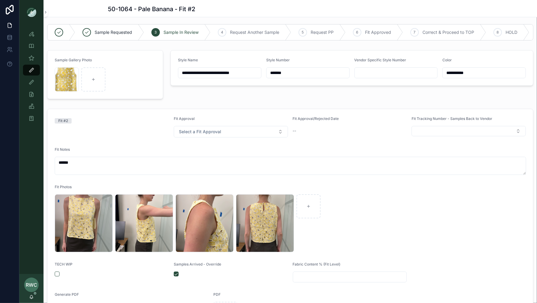
scroll to position [4, 0]
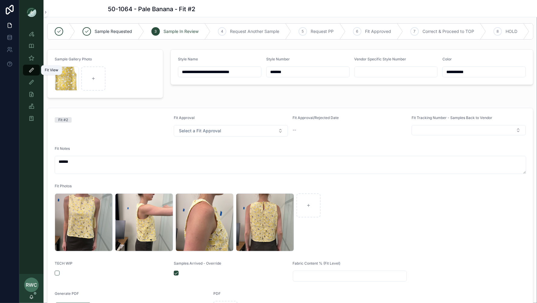
click at [32, 69] on icon "scrollable content" at bounding box center [31, 70] width 6 height 6
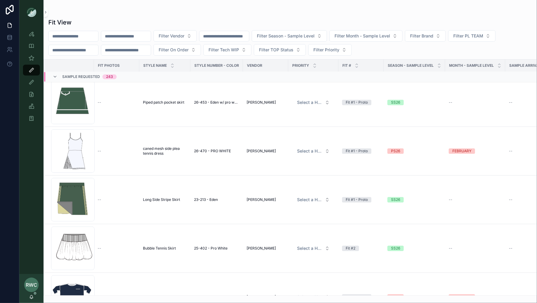
scroll to position [2830, 0]
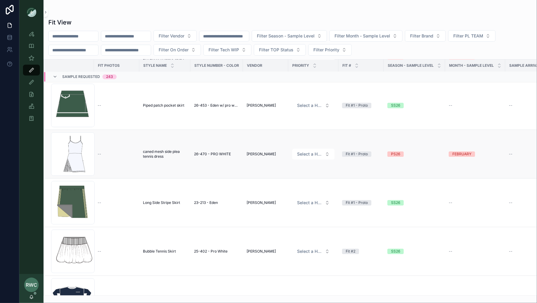
click at [395, 151] on div "PS26" at bounding box center [395, 153] width 9 height 5
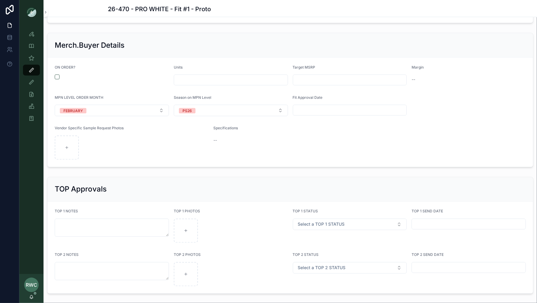
scroll to position [680, 0]
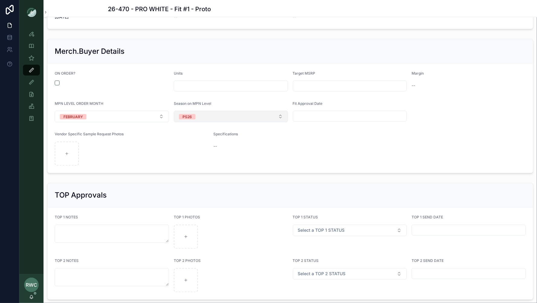
click at [202, 116] on button "PS26" at bounding box center [231, 116] width 114 height 11
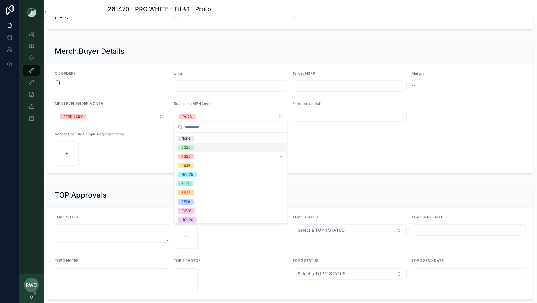
click at [197, 146] on div "SS26" at bounding box center [230, 147] width 111 height 9
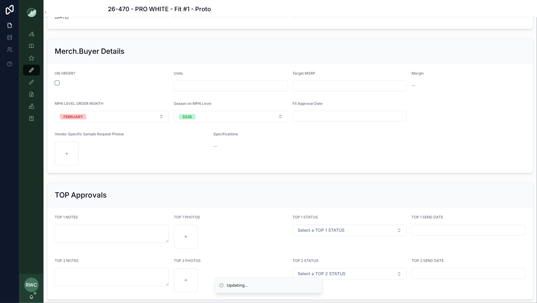
click at [171, 146] on div at bounding box center [132, 154] width 154 height 24
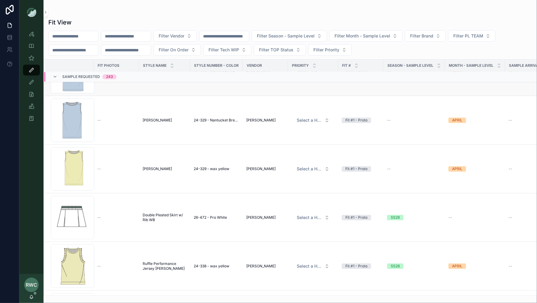
scroll to position [1213, 0]
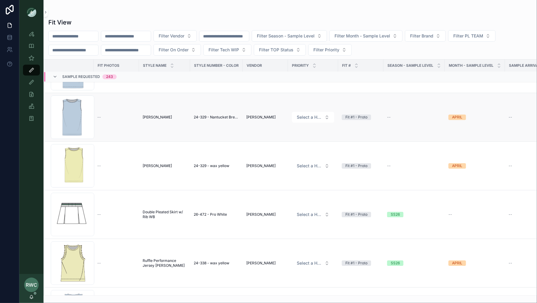
click at [225, 124] on td "24-329 - Nantucket Breeze" at bounding box center [216, 117] width 53 height 49
click at [212, 115] on span "24-329 - Nantucket Breeze" at bounding box center [216, 117] width 45 height 5
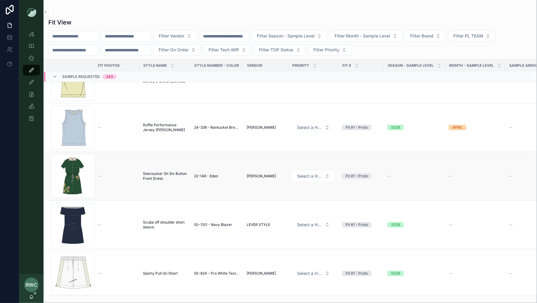
scroll to position [1399, 0]
click at [160, 172] on span "Seersucker Sh Slv Button Front Dress" at bounding box center [165, 175] width 44 height 10
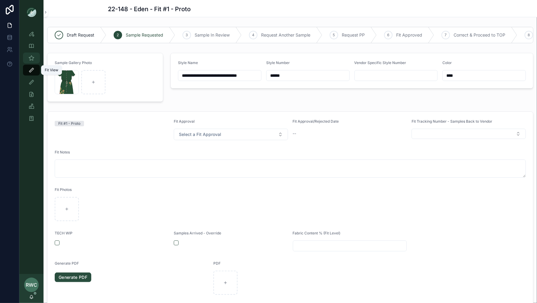
drag, startPoint x: 27, startPoint y: 69, endPoint x: 38, endPoint y: 56, distance: 16.3
click at [27, 69] on div "Fit View" at bounding box center [32, 70] width 10 height 10
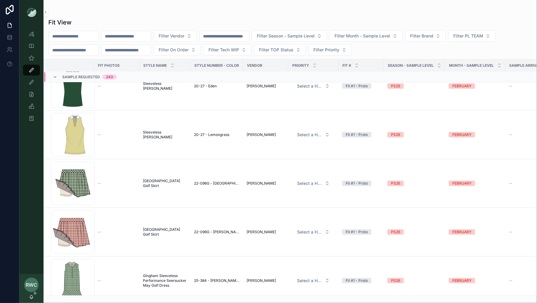
scroll to position [3627, 0]
click at [132, 37] on input "text" at bounding box center [126, 36] width 50 height 8
type input "******"
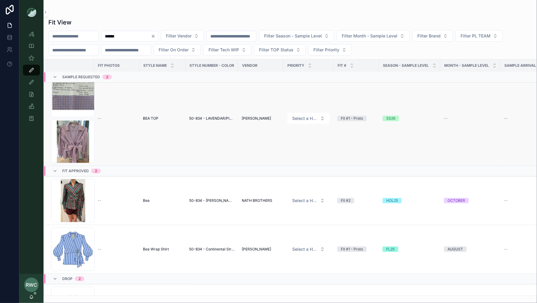
scroll to position [61, 0]
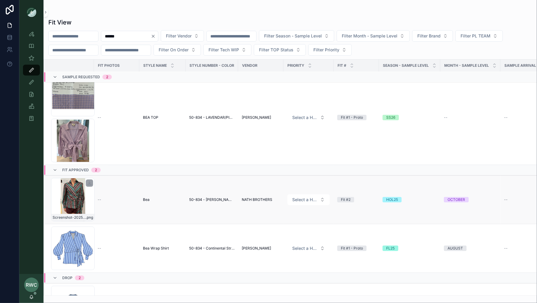
click at [73, 199] on div "Screenshot-2025-08-06-161345 .png" at bounding box center [72, 199] width 43 height 43
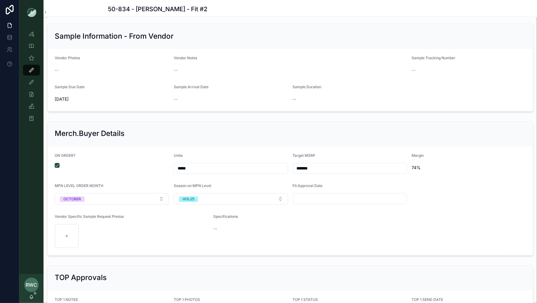
scroll to position [991, 0]
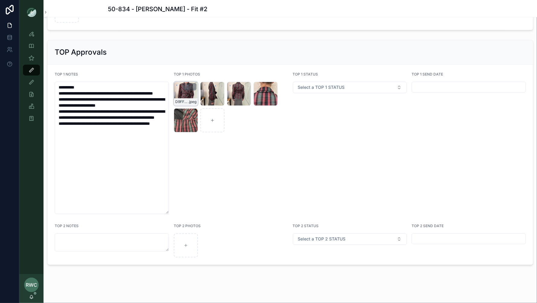
click at [179, 89] on div "D9FFF23A-81F6-4665-8150-6DFCC471988C_4_5005_c .jpeg" at bounding box center [186, 94] width 24 height 24
